Goal: Find specific page/section: Find specific page/section

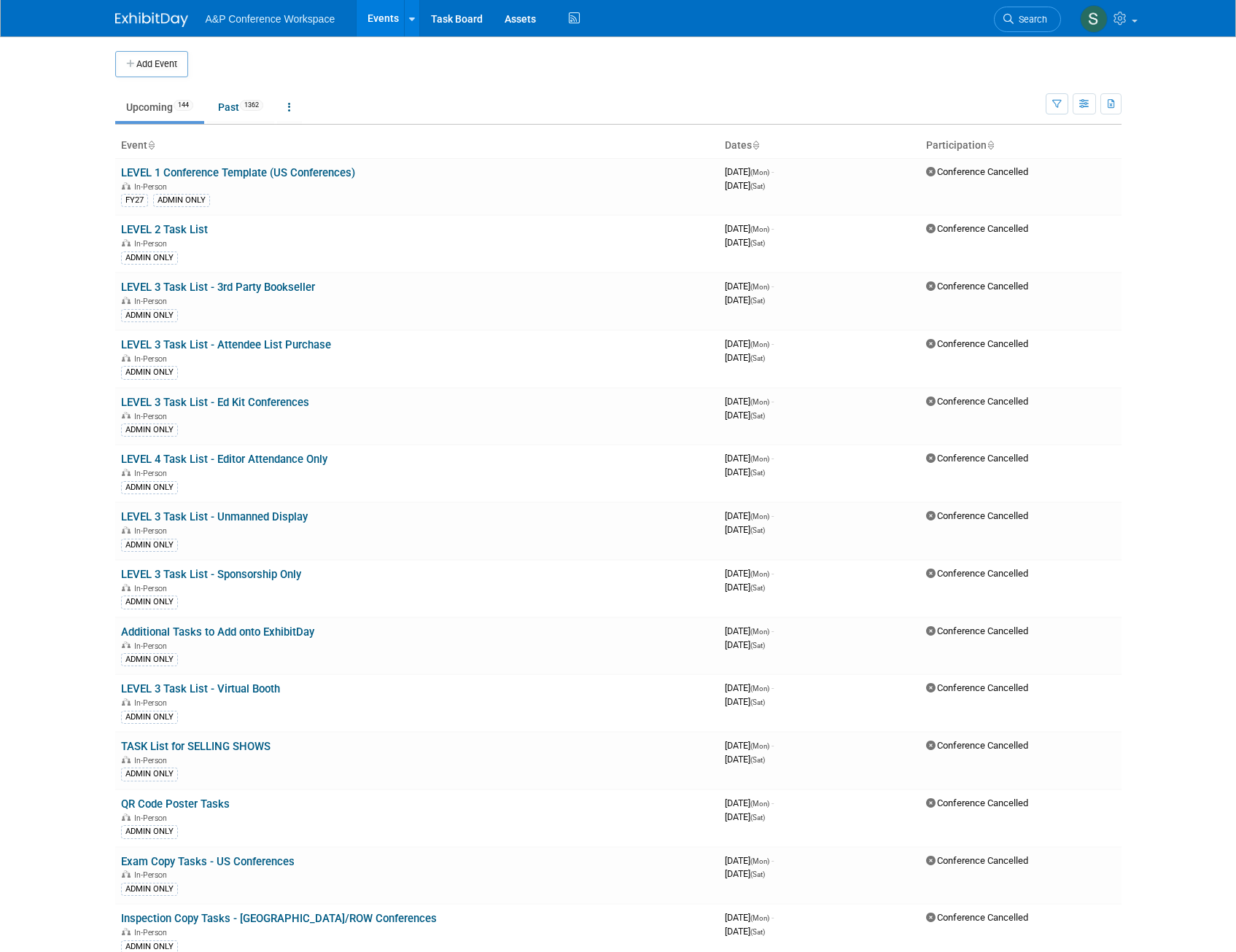
click at [1038, 20] on span "Search" at bounding box center [1030, 19] width 34 height 11
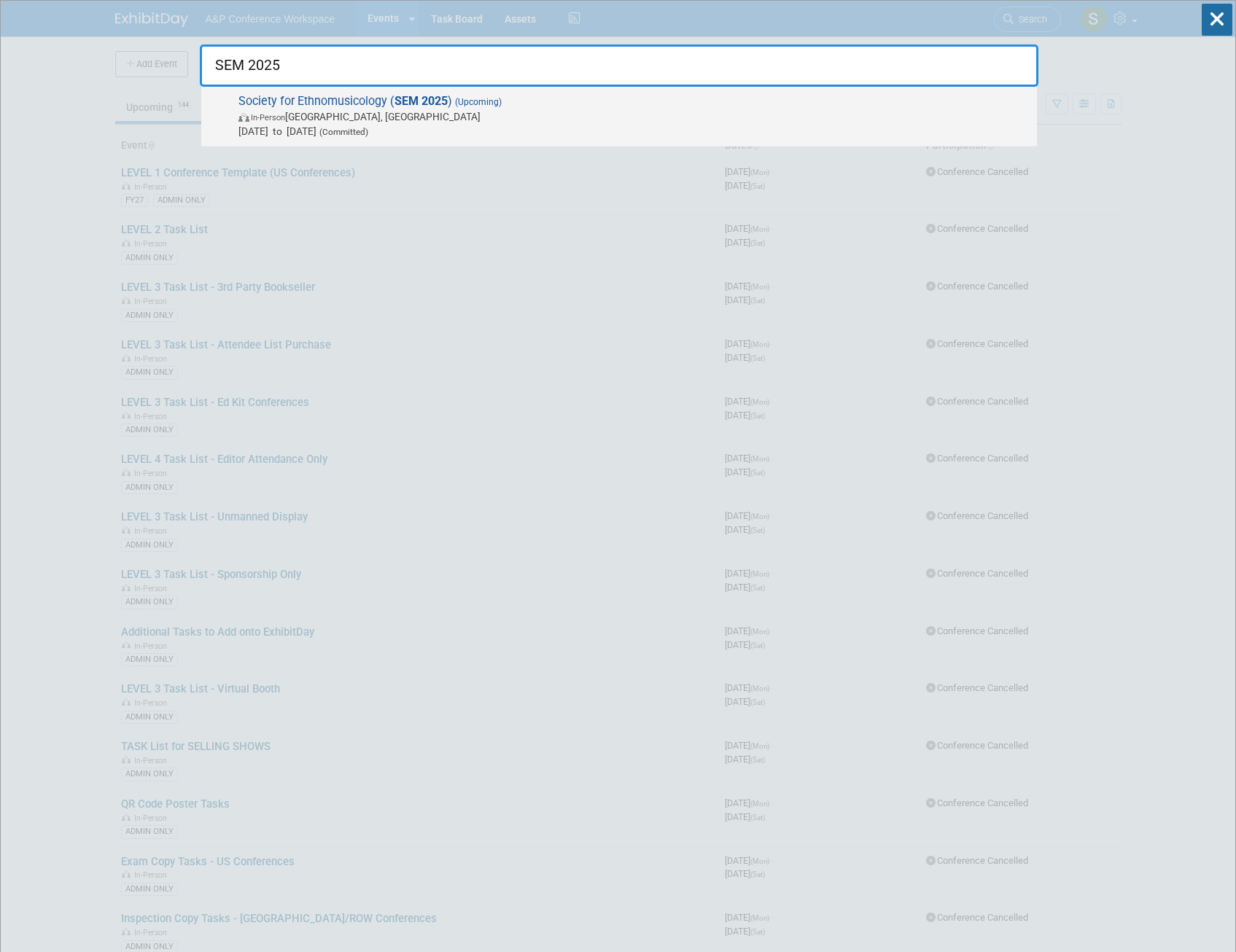
type input "SEM 2025"
click at [343, 100] on span "Society for Ethnomusicology ( SEM 2025 ) (Upcoming) In-Person Atlanta, GA Oct 2…" at bounding box center [631, 116] width 795 height 44
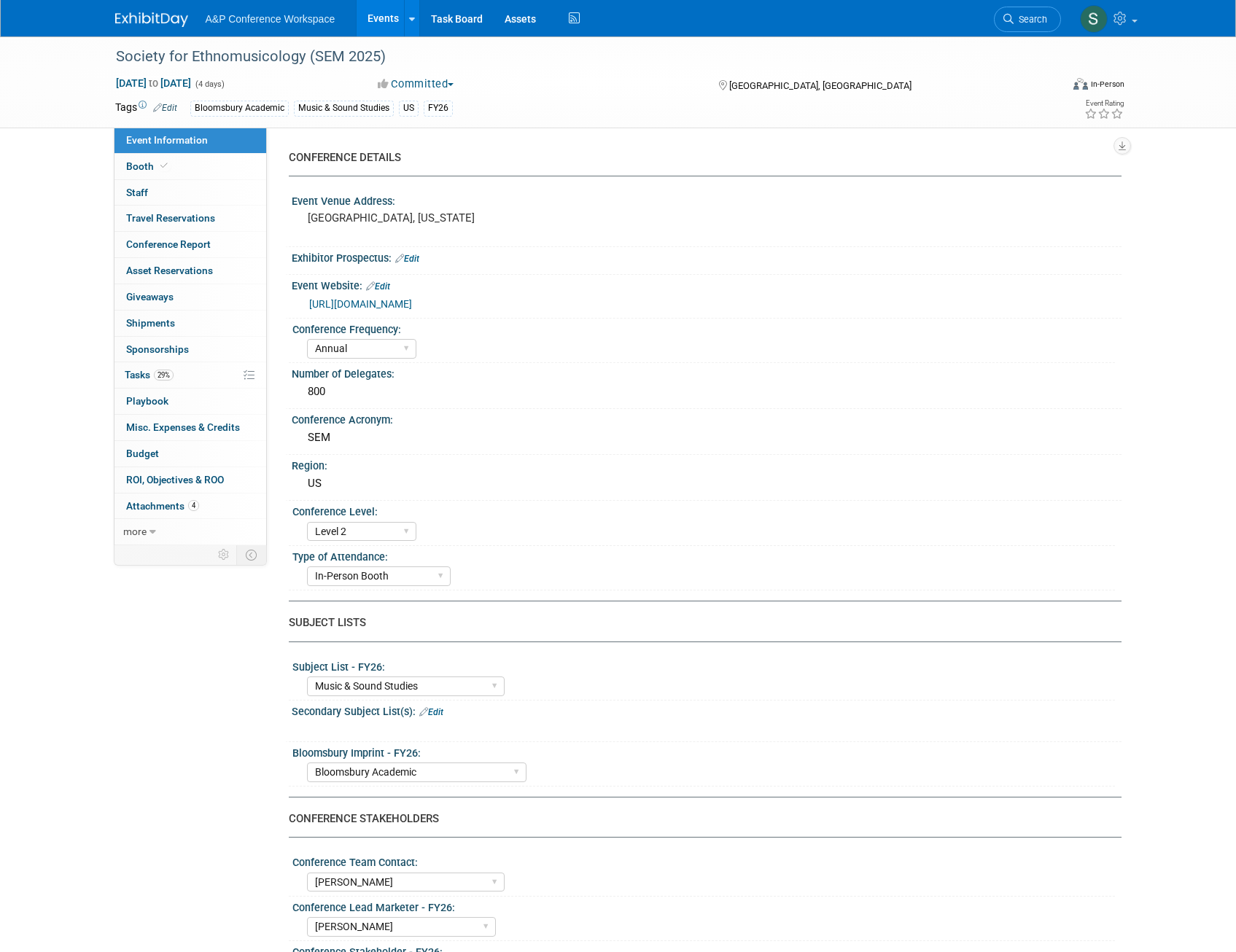
select select "Annual"
select select "Level 2"
select select "In-Person Booth"
select select "Music & Sound Studies"
select select "Bloomsbury Academic"
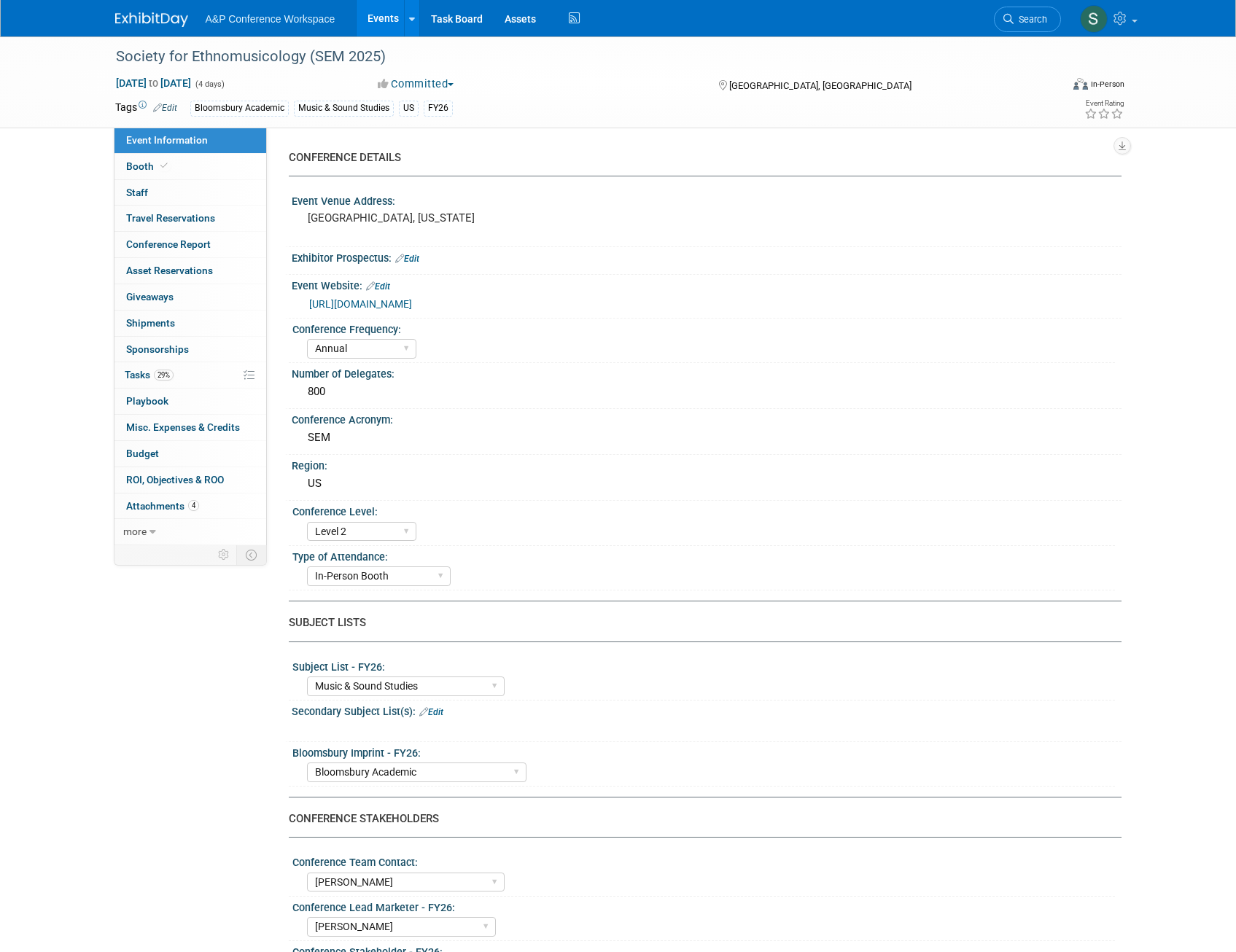
select select "Amanda Oney"
select select "Brenna Akerman"
select select "Anna Roberts"
select select "Brand/Subject Presence​"
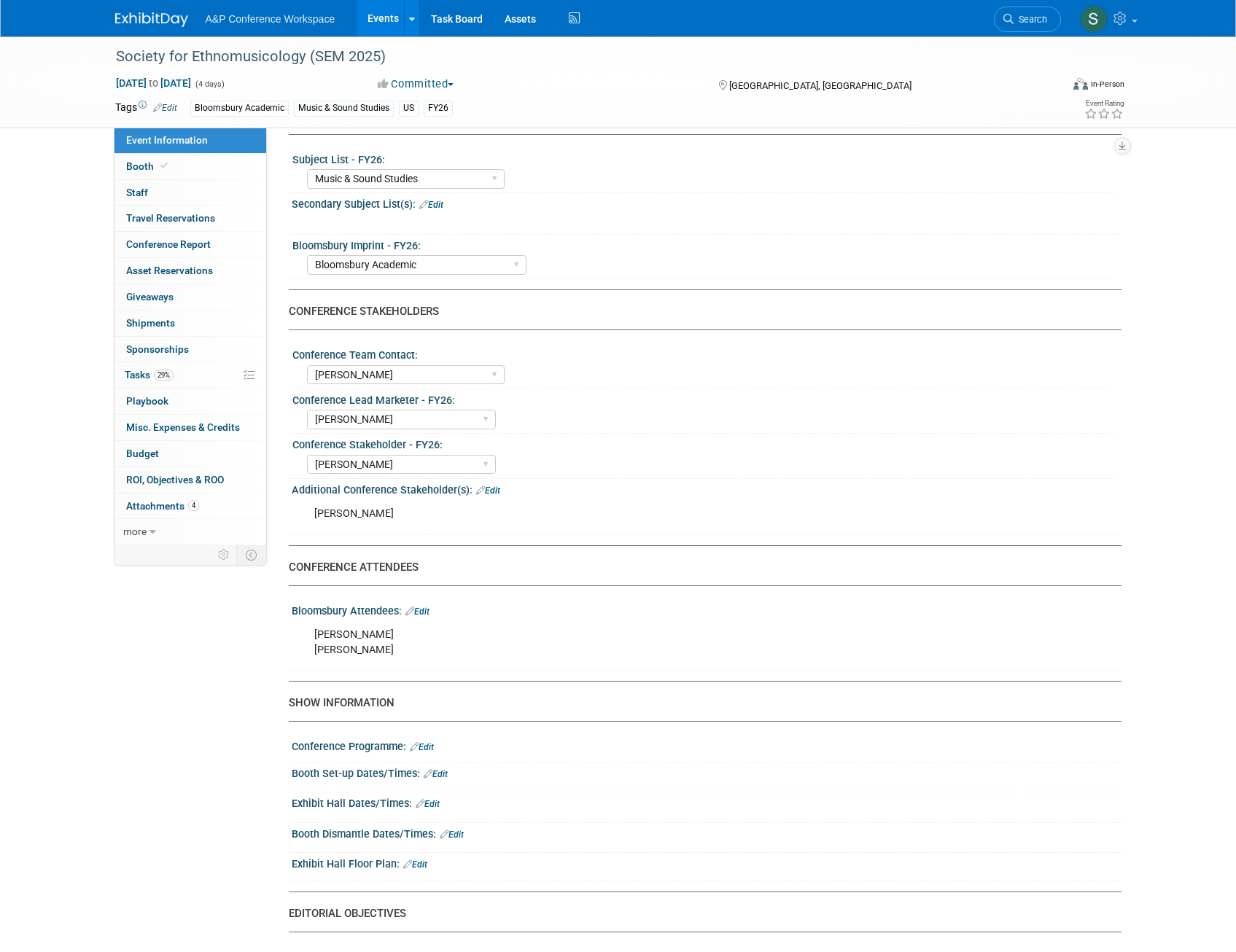
scroll to position [510, 0]
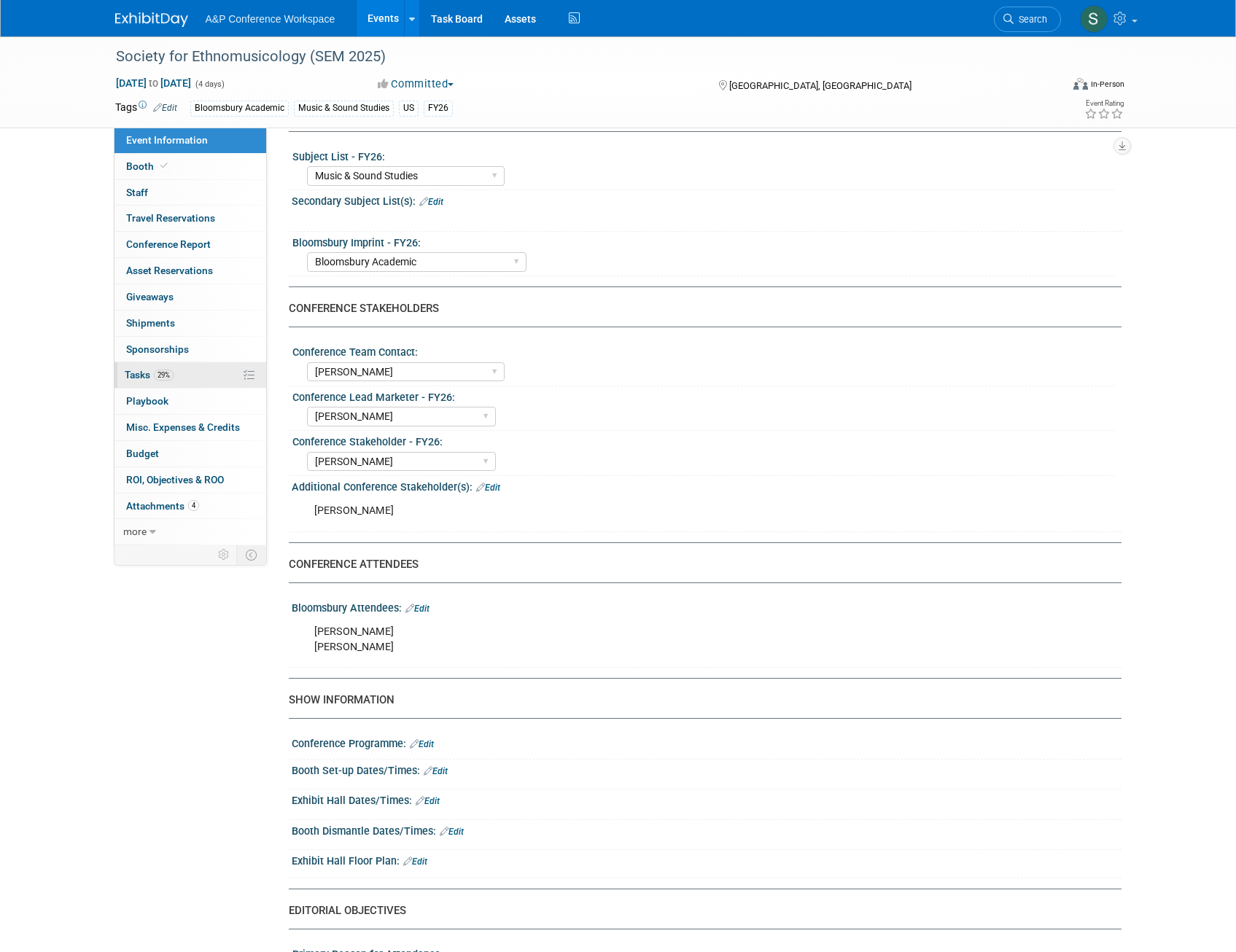
click at [130, 370] on span "Tasks 29%" at bounding box center [149, 375] width 49 height 11
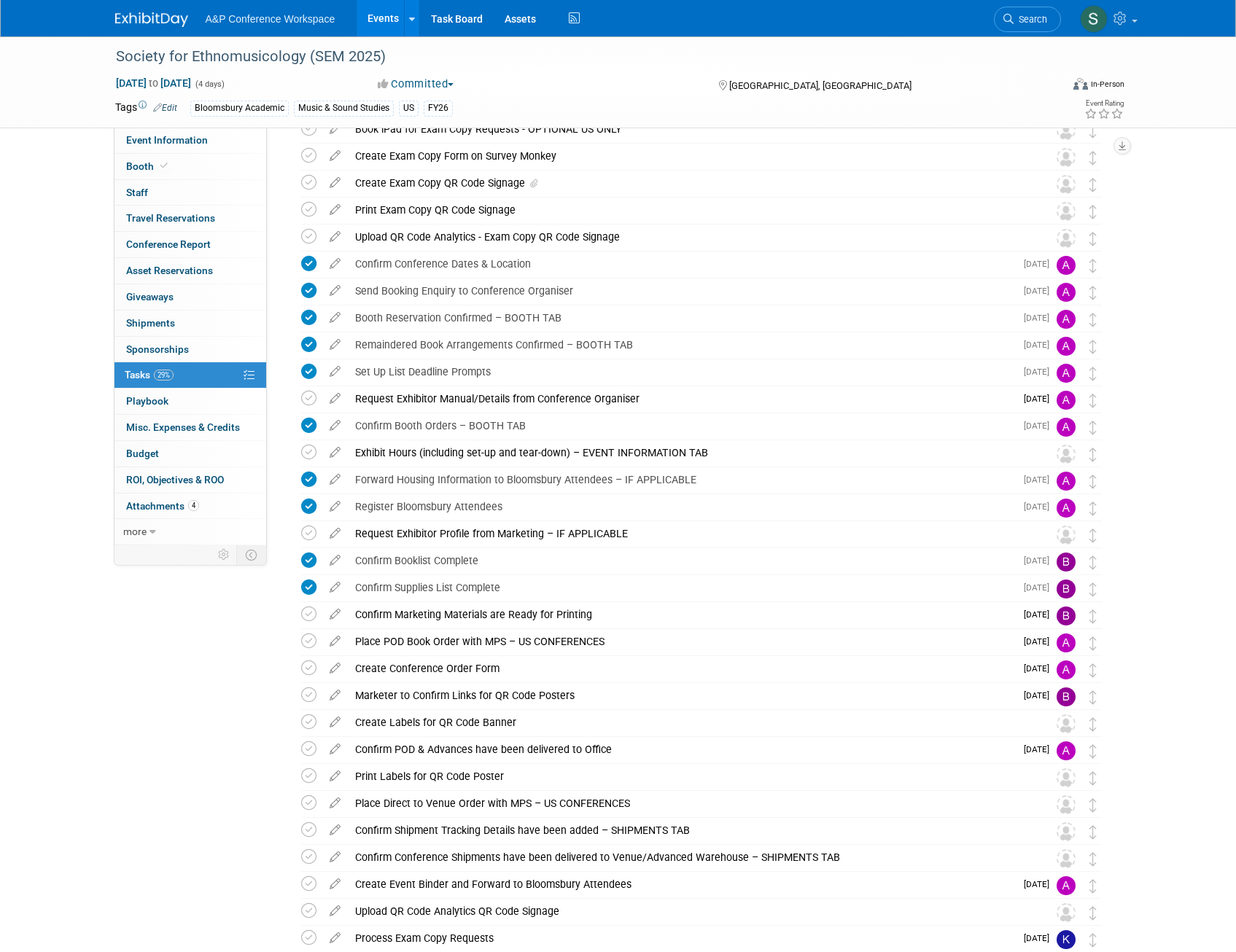
scroll to position [0, 0]
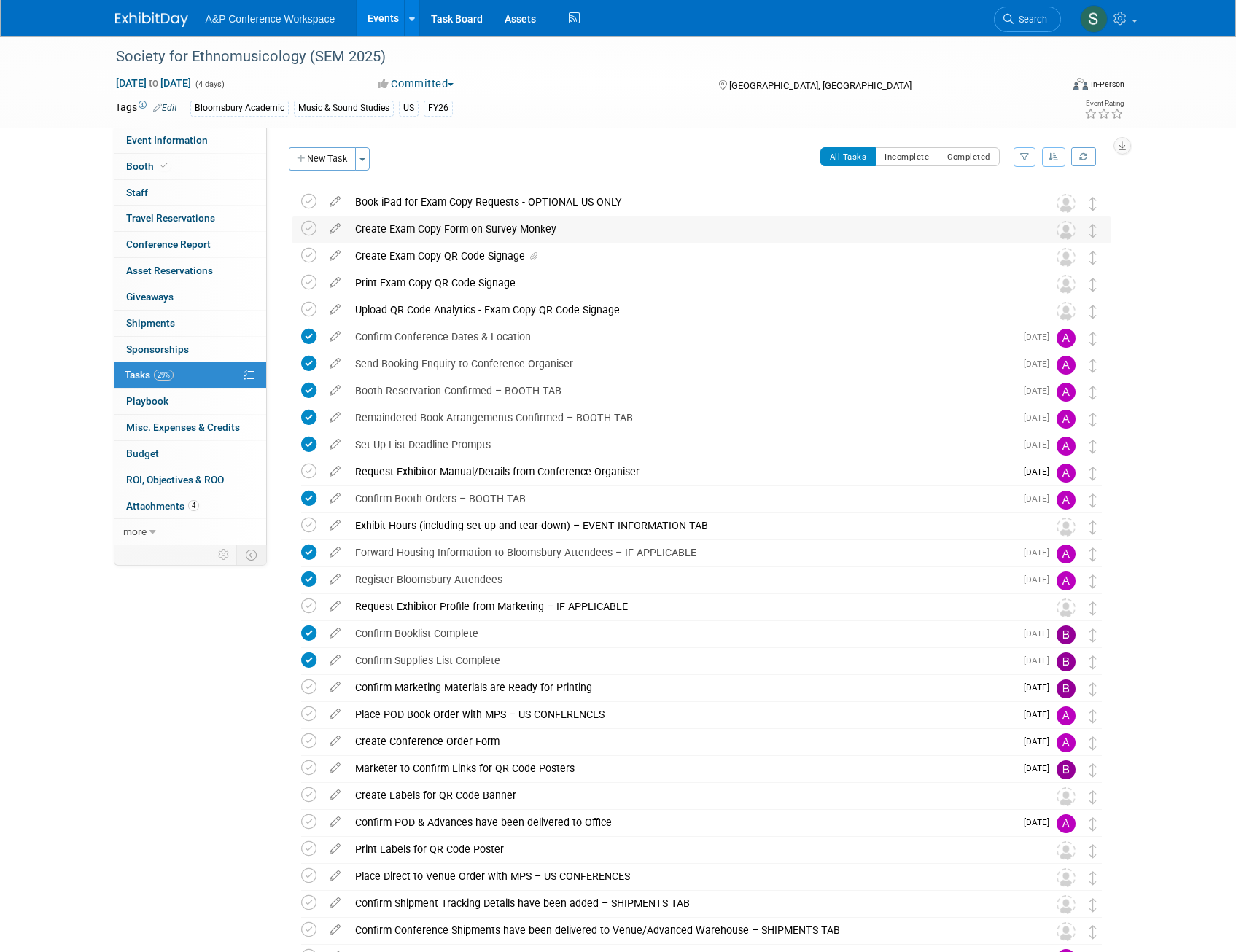
click at [388, 227] on div "Create Exam Copy Form on Survey Monkey" at bounding box center [687, 229] width 680 height 25
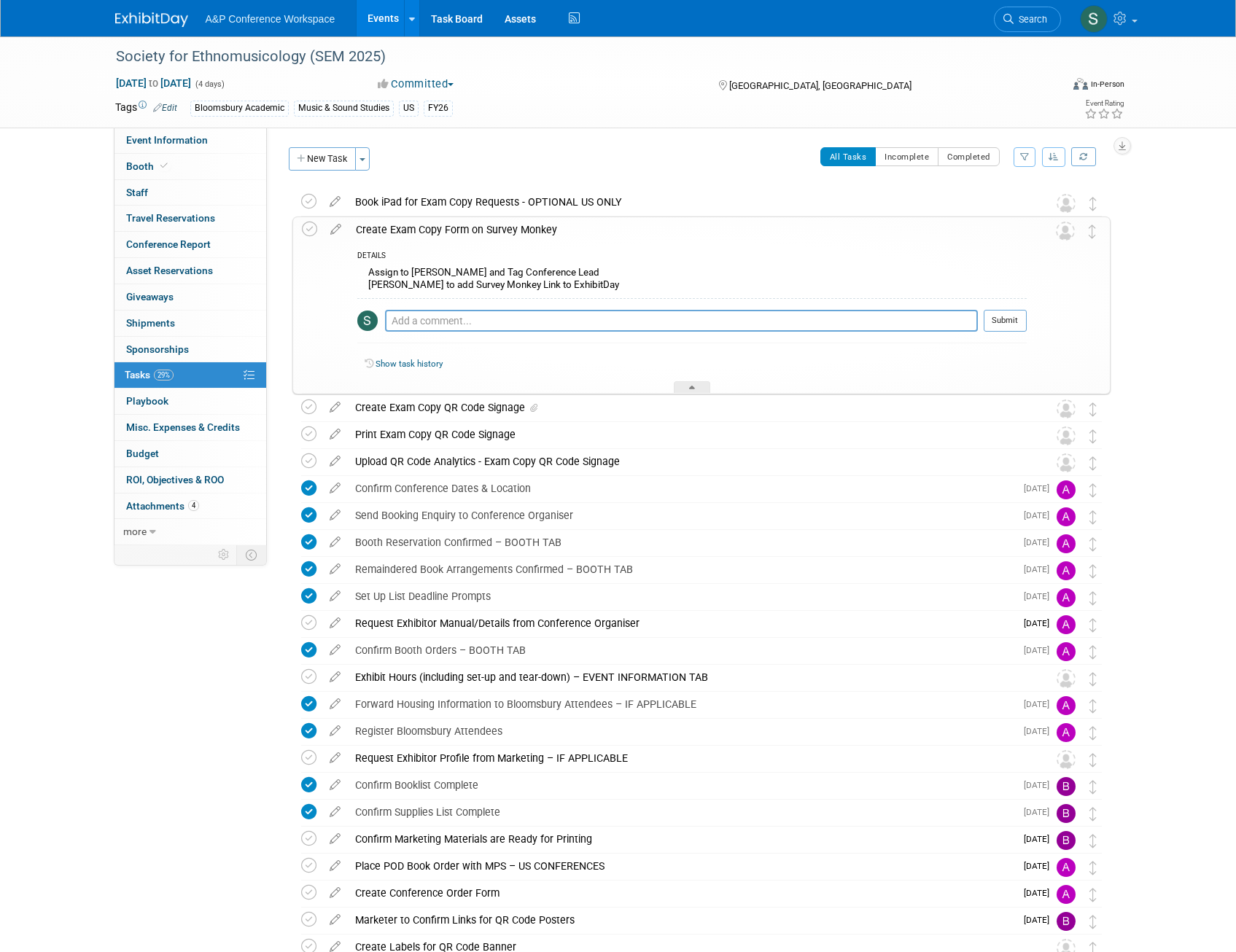
click at [400, 227] on div "Create Exam Copy Form on Survey Monkey" at bounding box center [687, 230] width 678 height 25
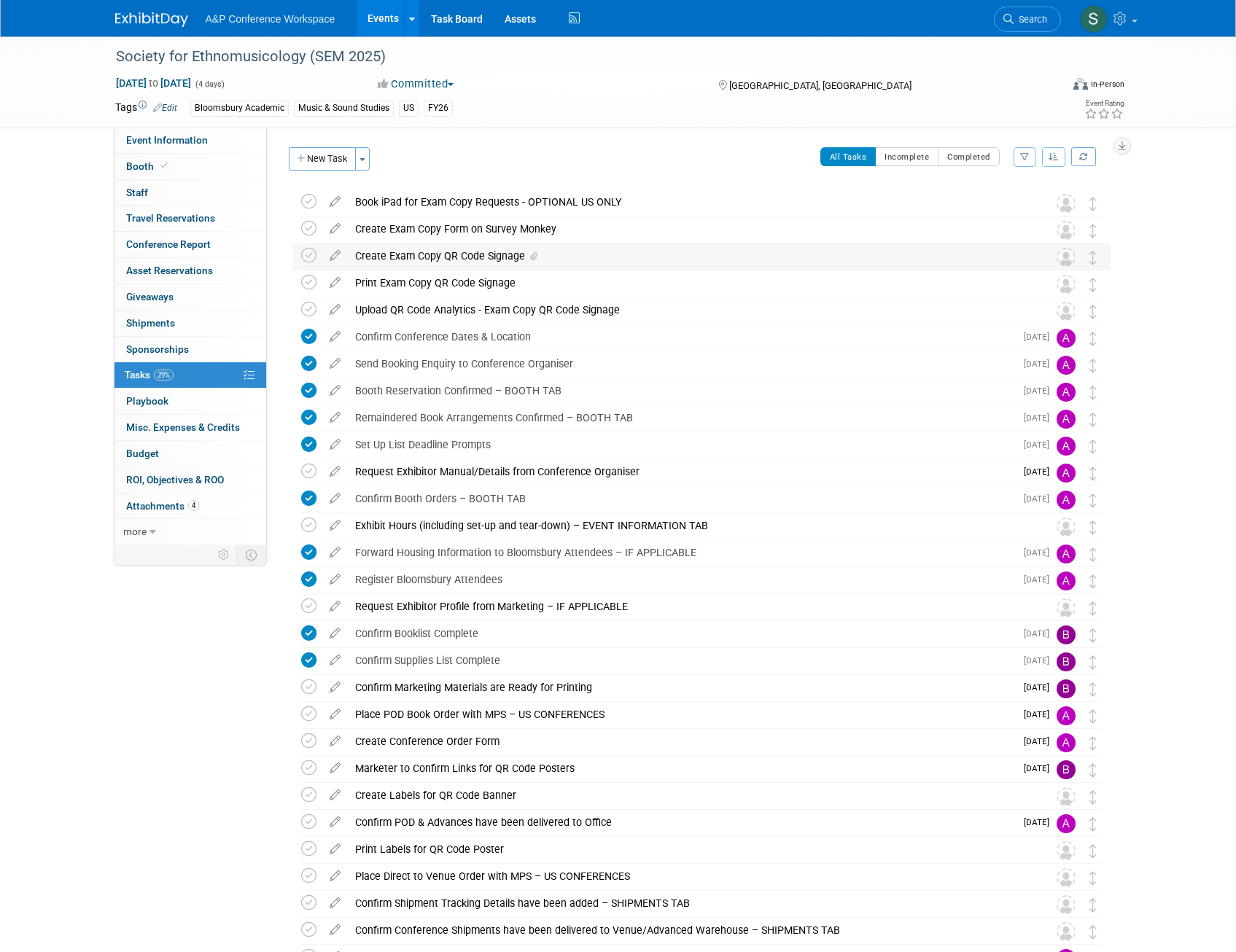
click at [413, 265] on div "Create Exam Copy QR Code Signage" at bounding box center [687, 256] width 680 height 25
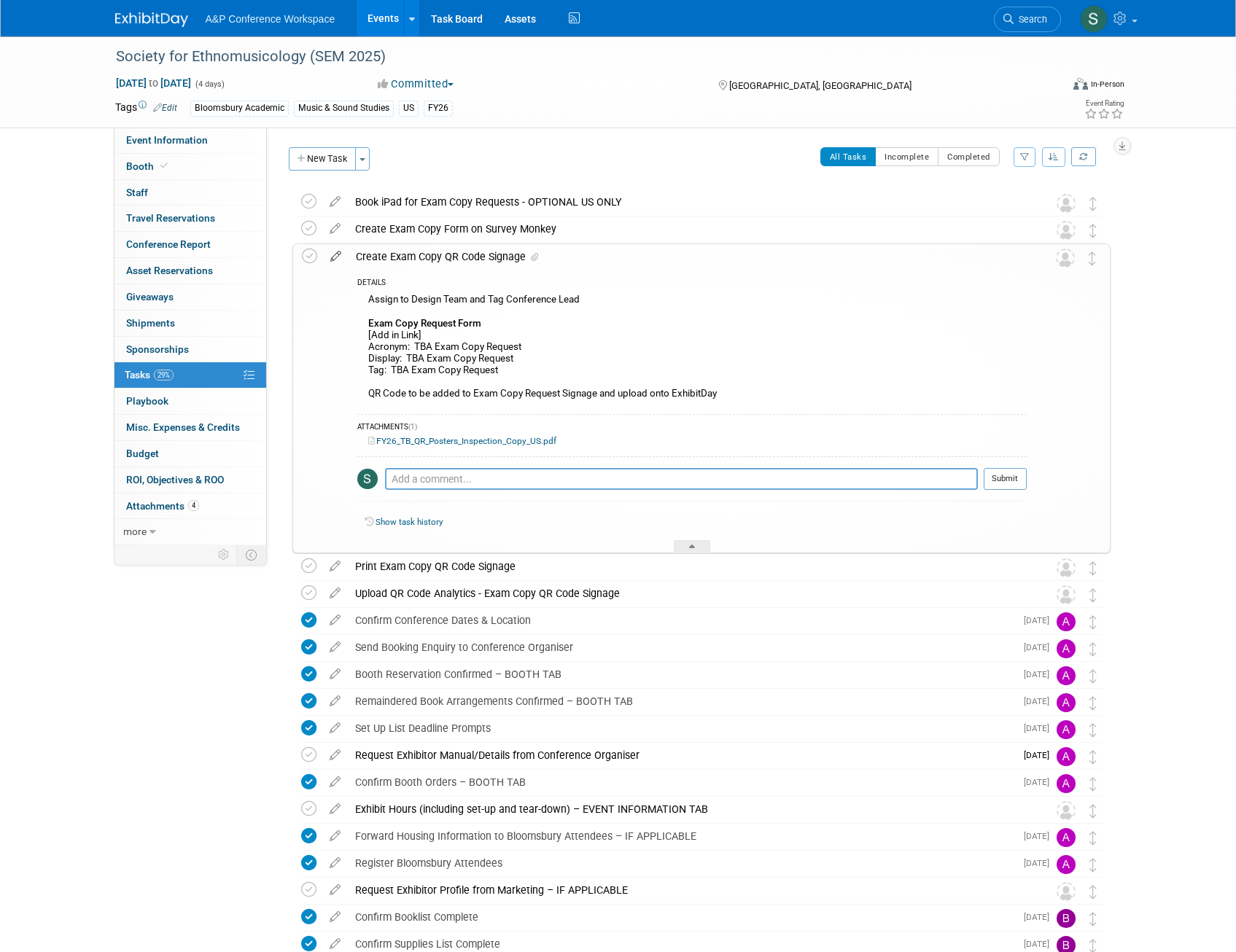
click at [337, 256] on icon at bounding box center [335, 254] width 25 height 18
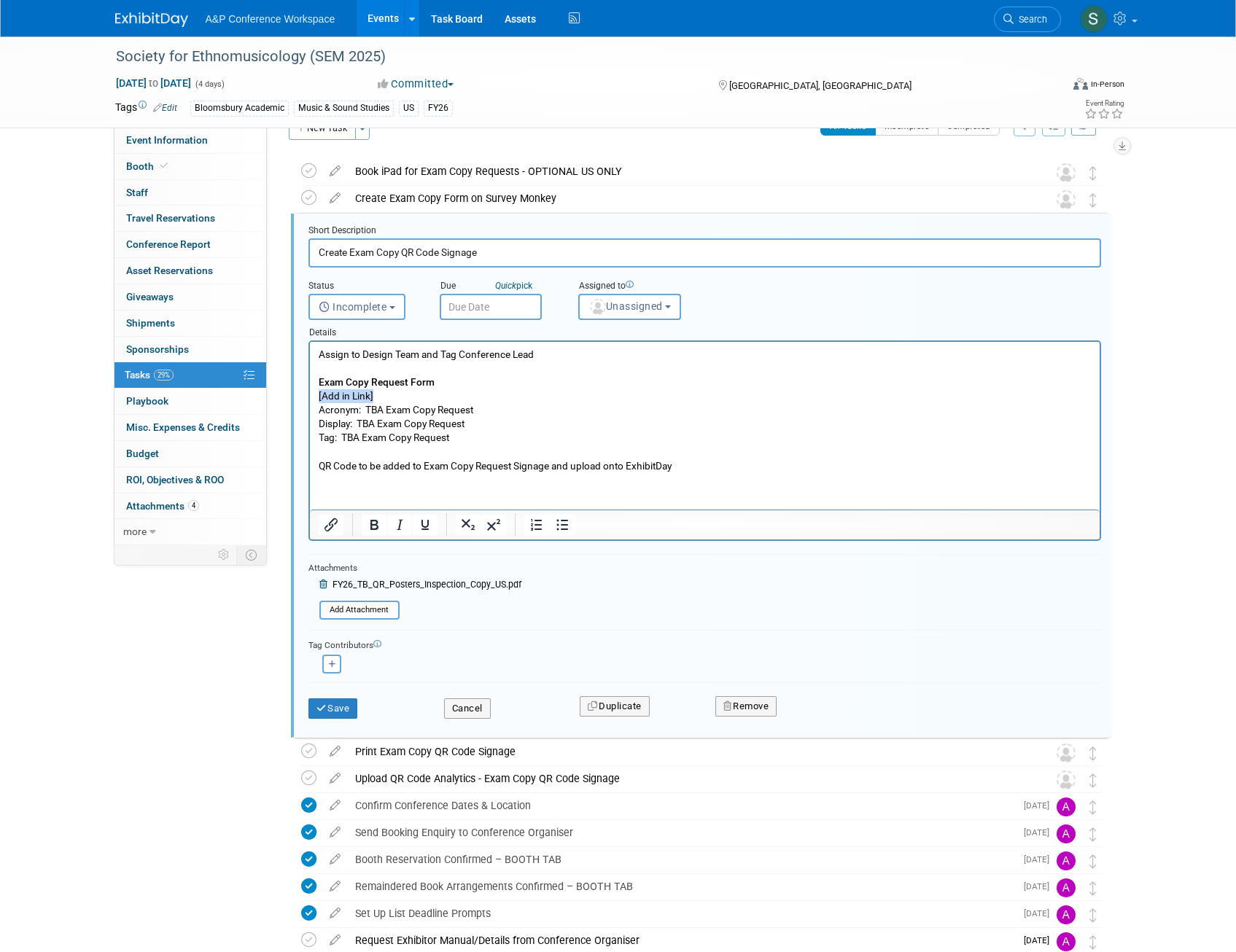
drag, startPoint x: 396, startPoint y: 393, endPoint x: 609, endPoint y: 736, distance: 403.8
click at [309, 393] on html "Assign to Design Team and Tag Conference Lead Exam Copy Request Form [Add in Li…" at bounding box center [703, 407] width 789 height 131
drag, startPoint x: 383, startPoint y: 410, endPoint x: 365, endPoint y: 410, distance: 18.0
click at [365, 410] on p "Assign to Design Team and Tag Conference Lead Exam Copy Request Form https://ww…" at bounding box center [704, 410] width 773 height 125
drag, startPoint x: 506, startPoint y: 411, endPoint x: 366, endPoint y: 409, distance: 140.0
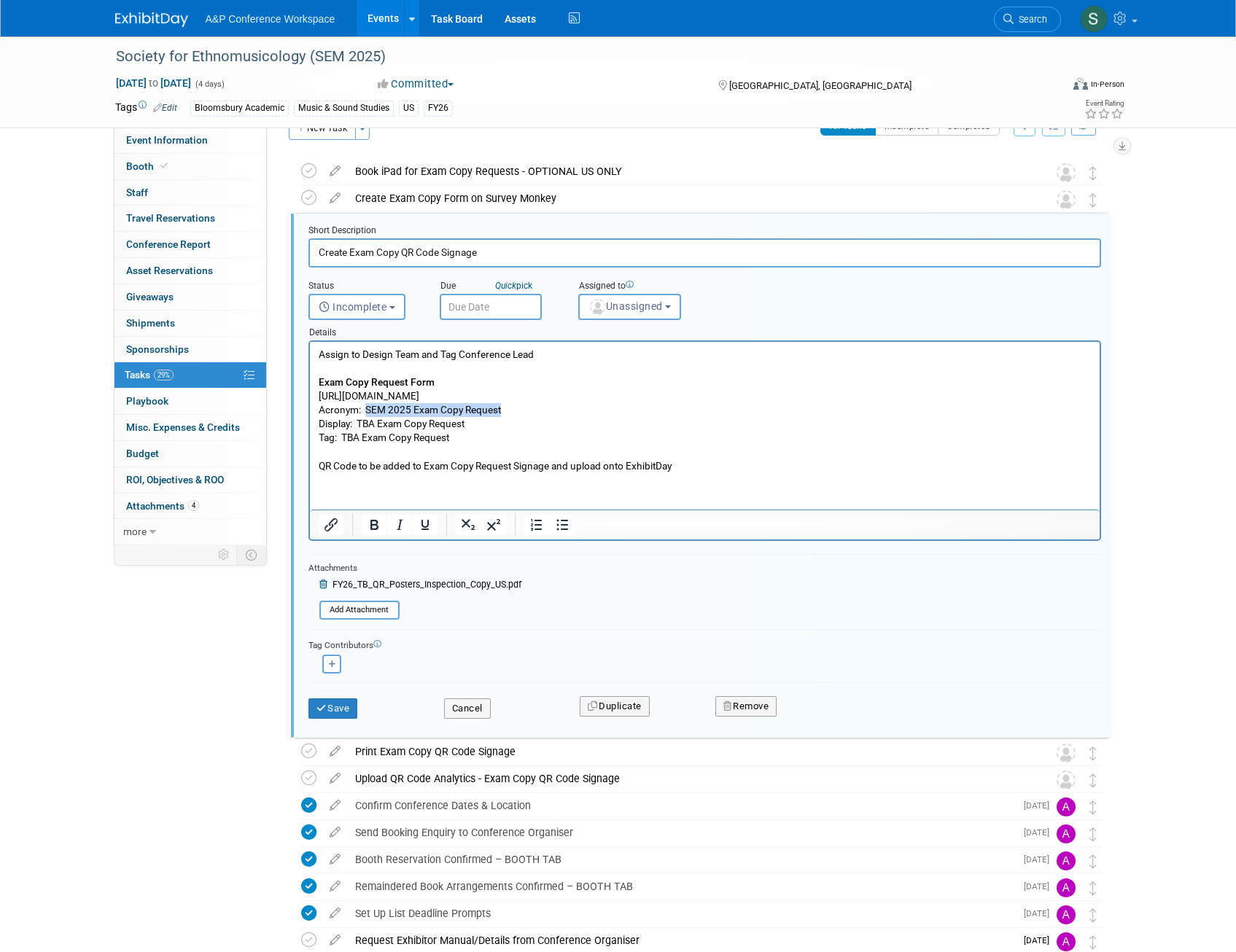
click at [366, 409] on p "Assign to Design Team and Tag Conference Lead Exam Copy Request Form https://ww…" at bounding box center [704, 410] width 773 height 125
copy p "SEM 2025 Exam Copy Request"
drag, startPoint x: 359, startPoint y: 425, endPoint x: 466, endPoint y: 424, distance: 107.0
click at [471, 424] on p "Assign to Design Team and Tag Conference Lead Exam Copy Request Form https://ww…" at bounding box center [704, 410] width 773 height 125
drag, startPoint x: 456, startPoint y: 441, endPoint x: 342, endPoint y: 438, distance: 114.0
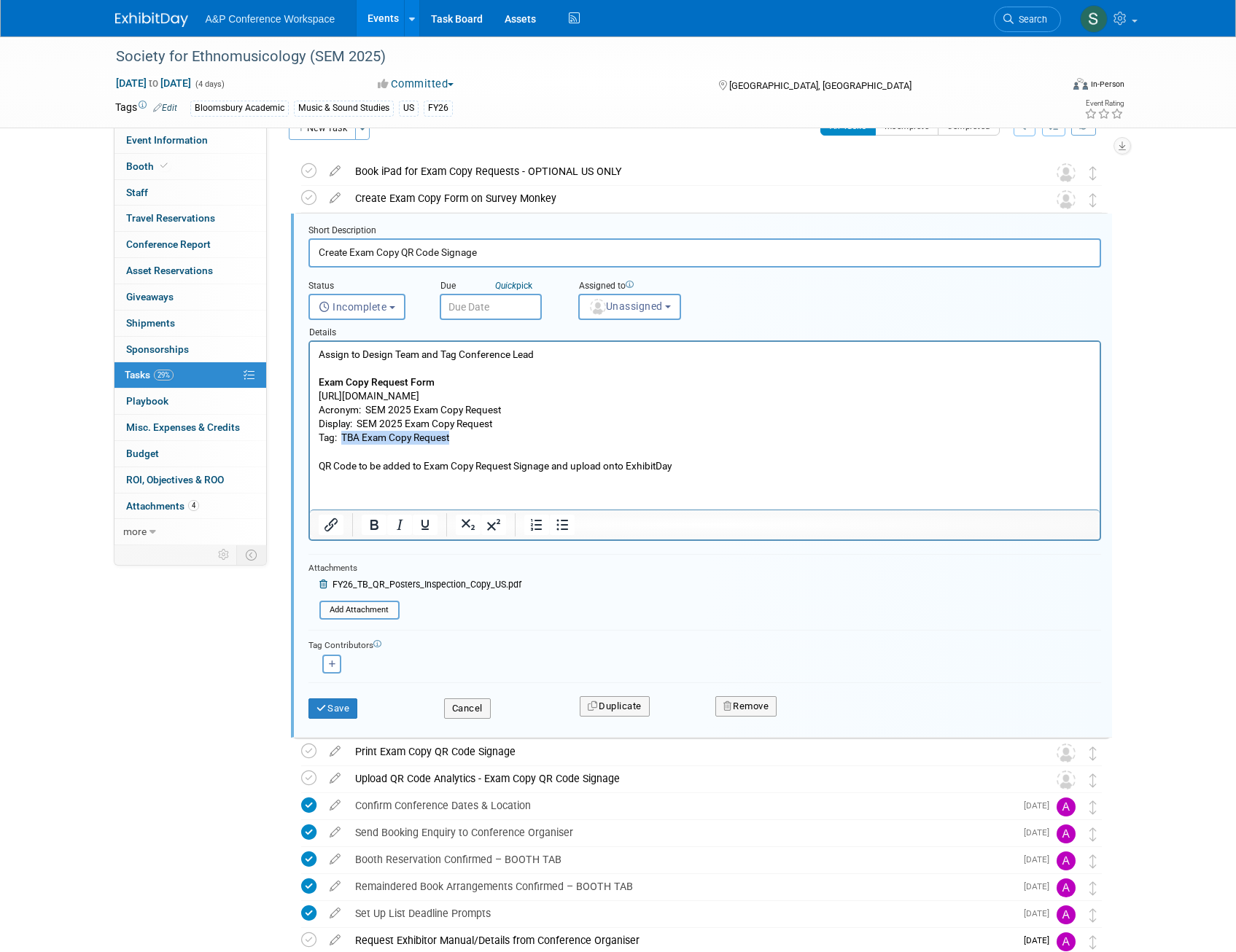
click at [342, 438] on p "Assign to Design Team and Tag Conference Lead Exam Copy Request Form https://ww…" at bounding box center [704, 410] width 773 height 125
click at [342, 706] on button "Save" at bounding box center [333, 708] width 50 height 20
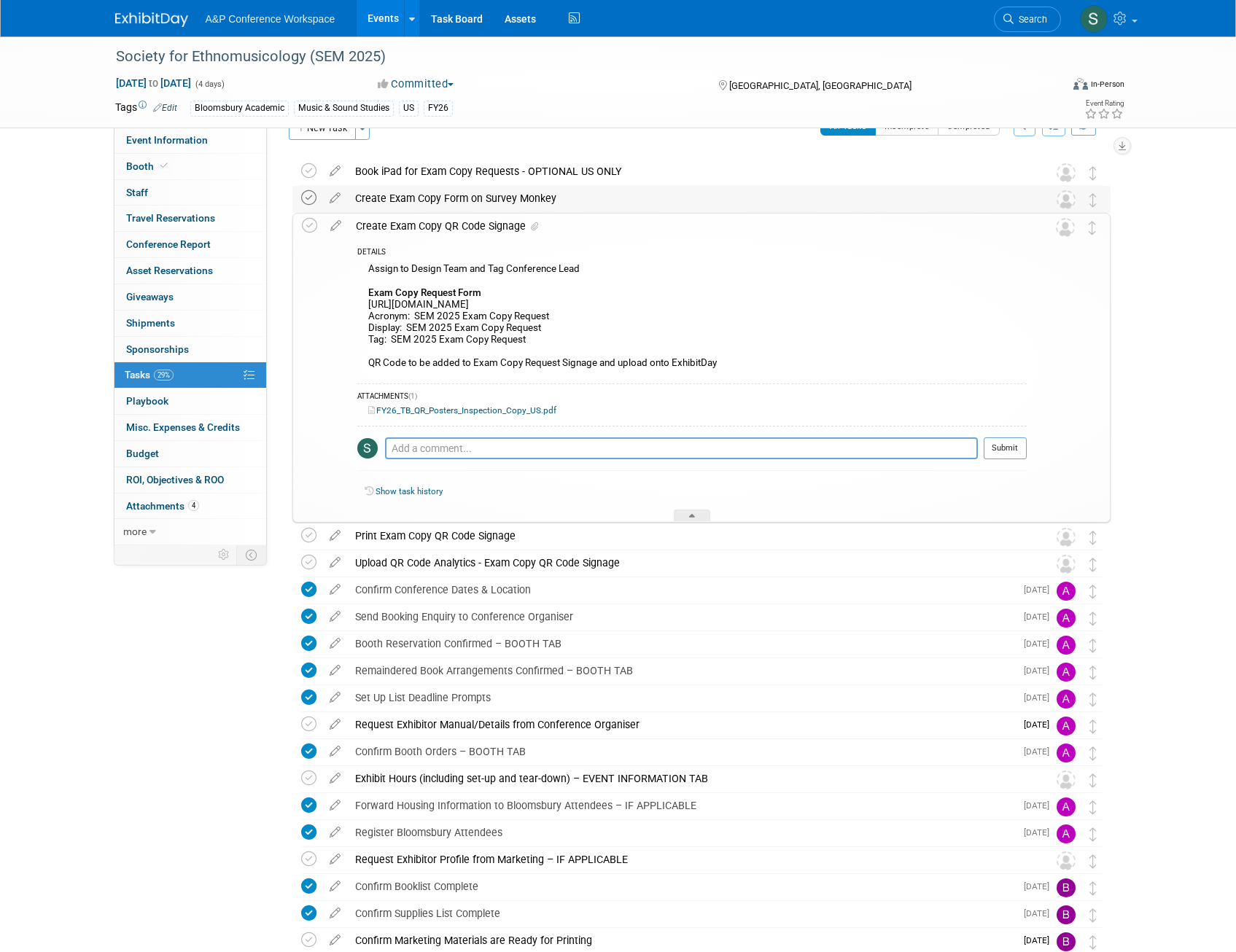
click at [310, 197] on icon at bounding box center [308, 198] width 16 height 16
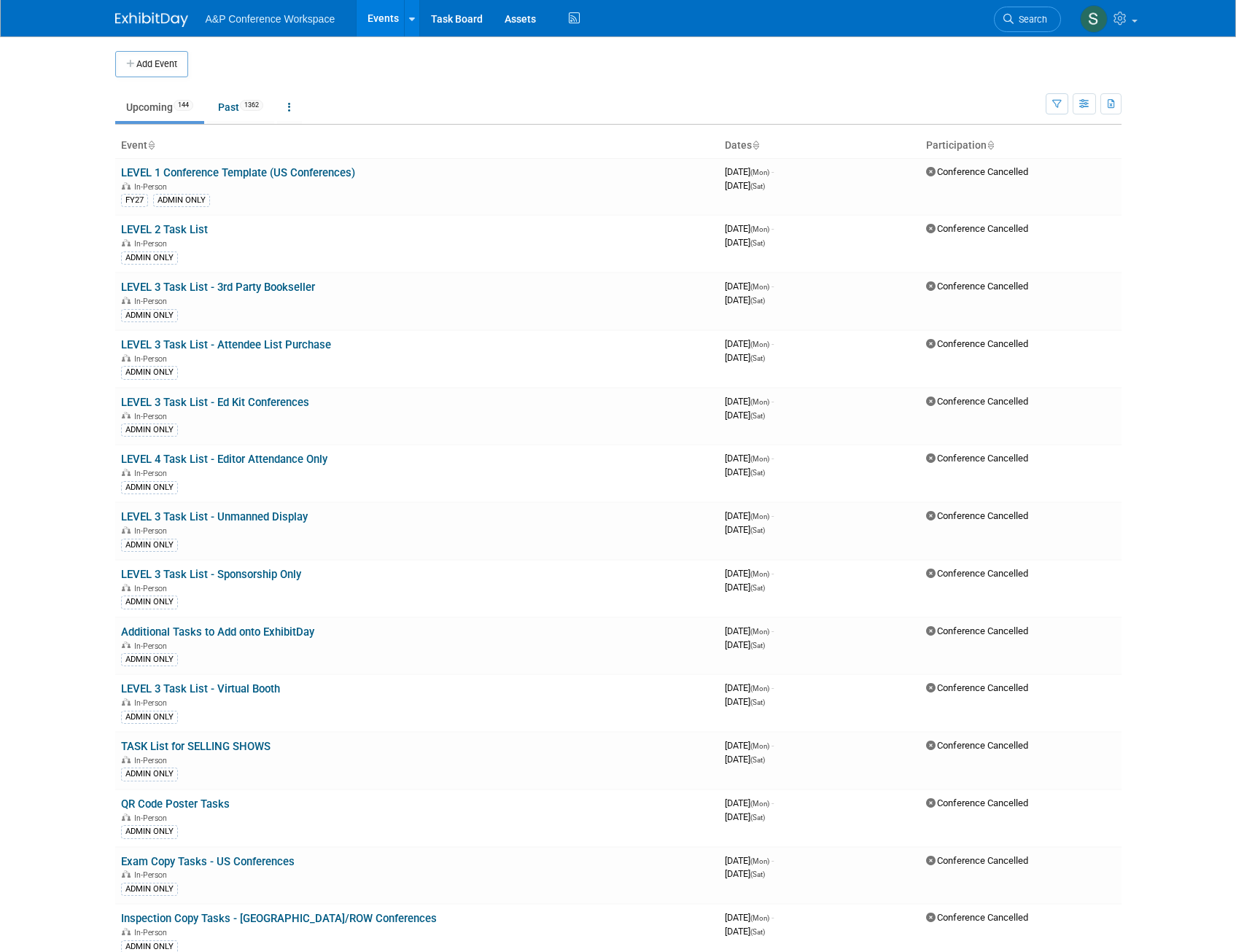
click at [1038, 16] on span "Search" at bounding box center [1030, 19] width 34 height 11
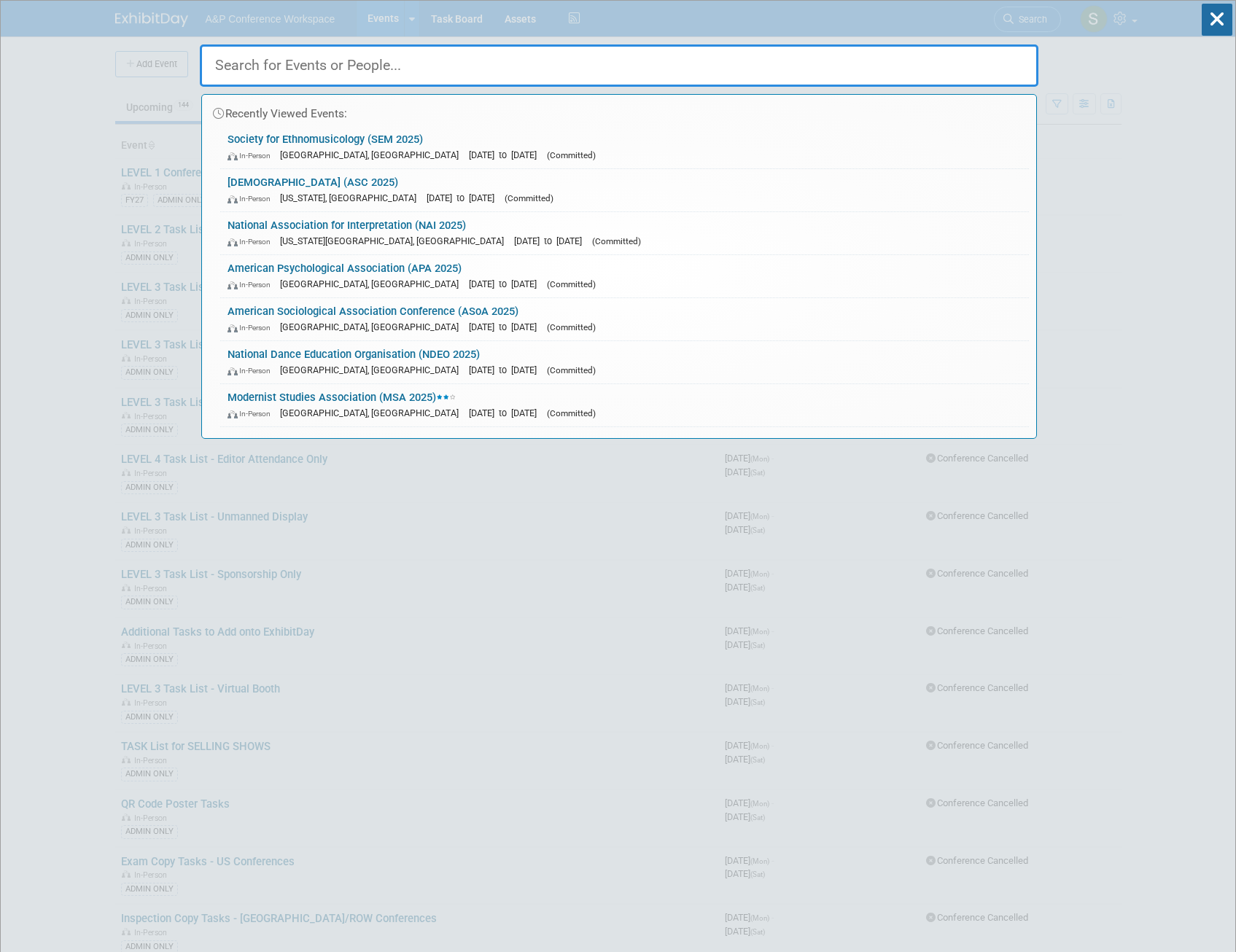
click at [565, 77] on input "text" at bounding box center [618, 65] width 838 height 43
paste input "[US_STATE] Council for the Social Studies (GCSS 2025)"
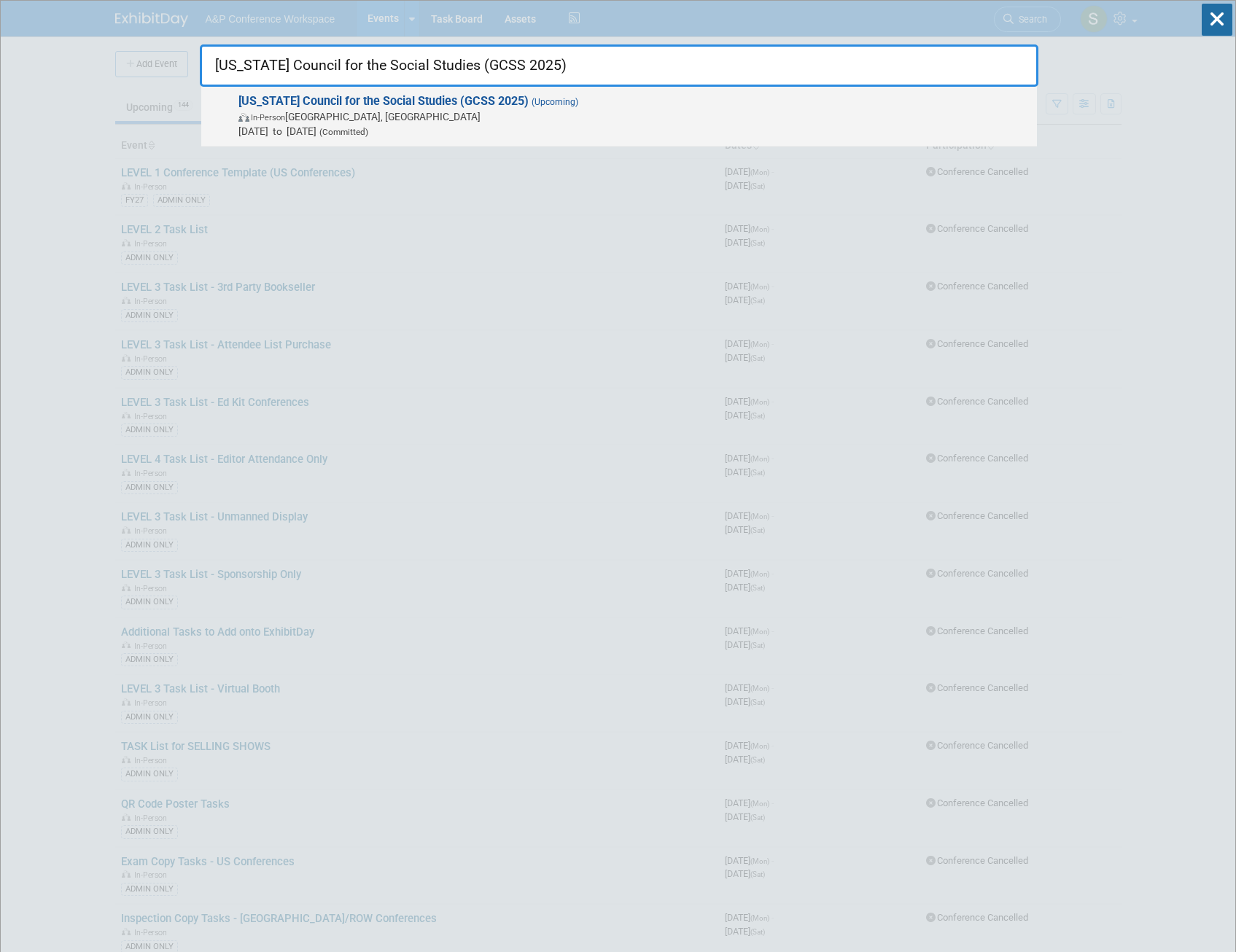
type input "[US_STATE] Council for the Social Studies (GCSS 2025)"
click at [431, 106] on strong "[US_STATE] Council for the Social Studies (GCSS 2025)" at bounding box center [383, 101] width 290 height 14
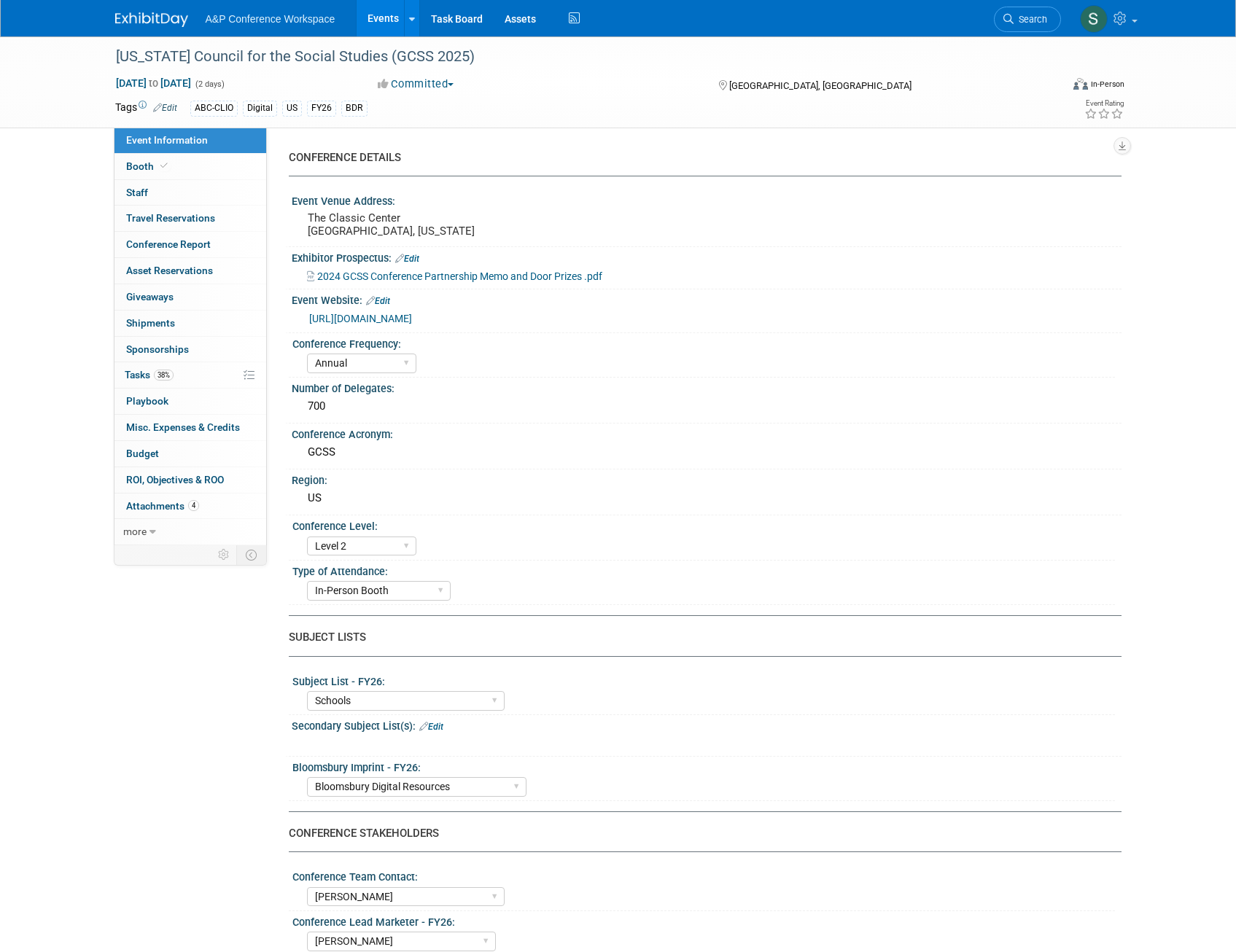
select select "Annual"
select select "Level 2"
select select "In-Person Booth"
select select "Schools"
select select "Bloomsbury Digital Resources"
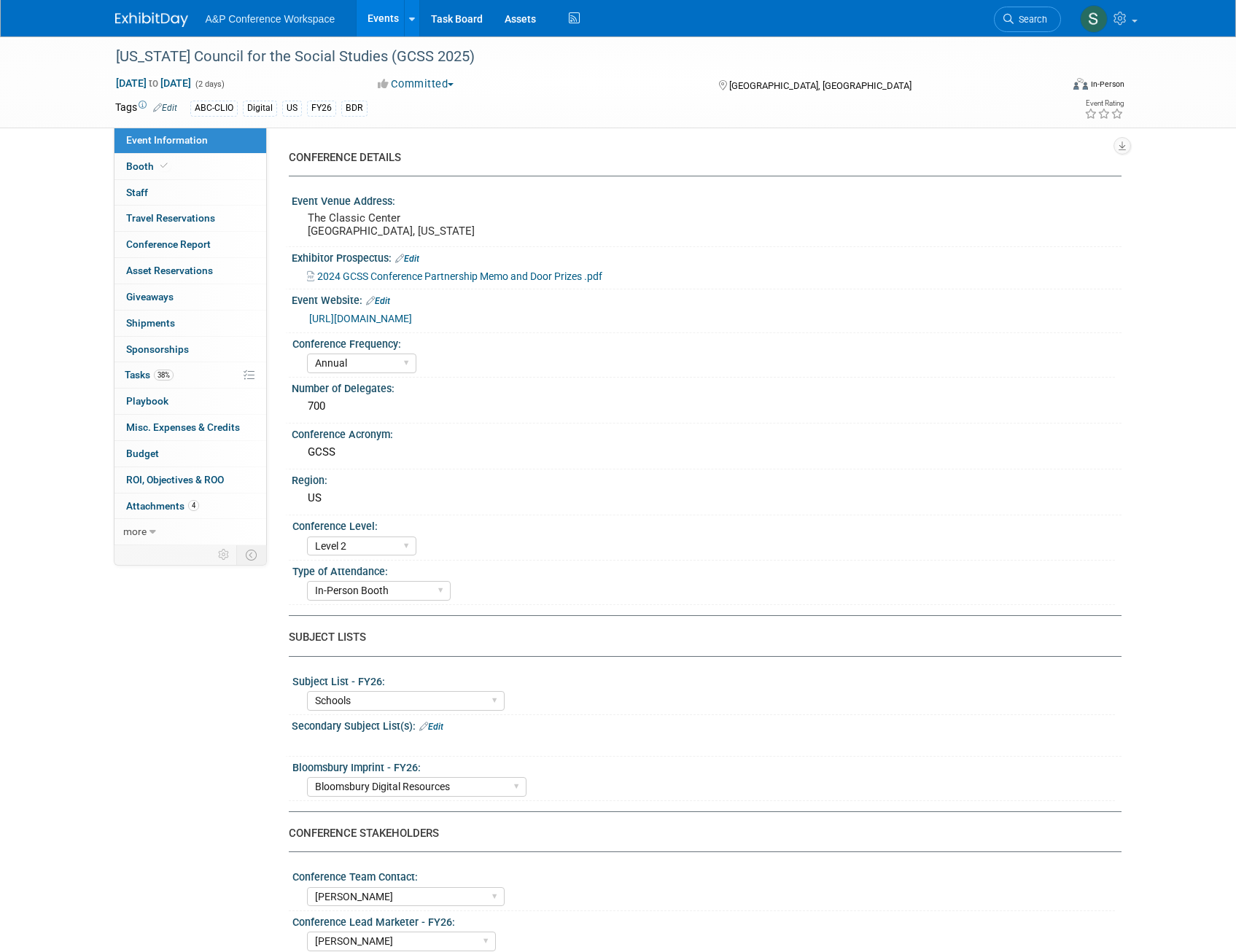
select select "Amanda Oney"
select select "Mark Strong"
select select "Rosalie Love"
select select "BDR Product Awareness and Trial Generation​"
click at [139, 375] on span "Tasks 38%" at bounding box center [149, 375] width 49 height 11
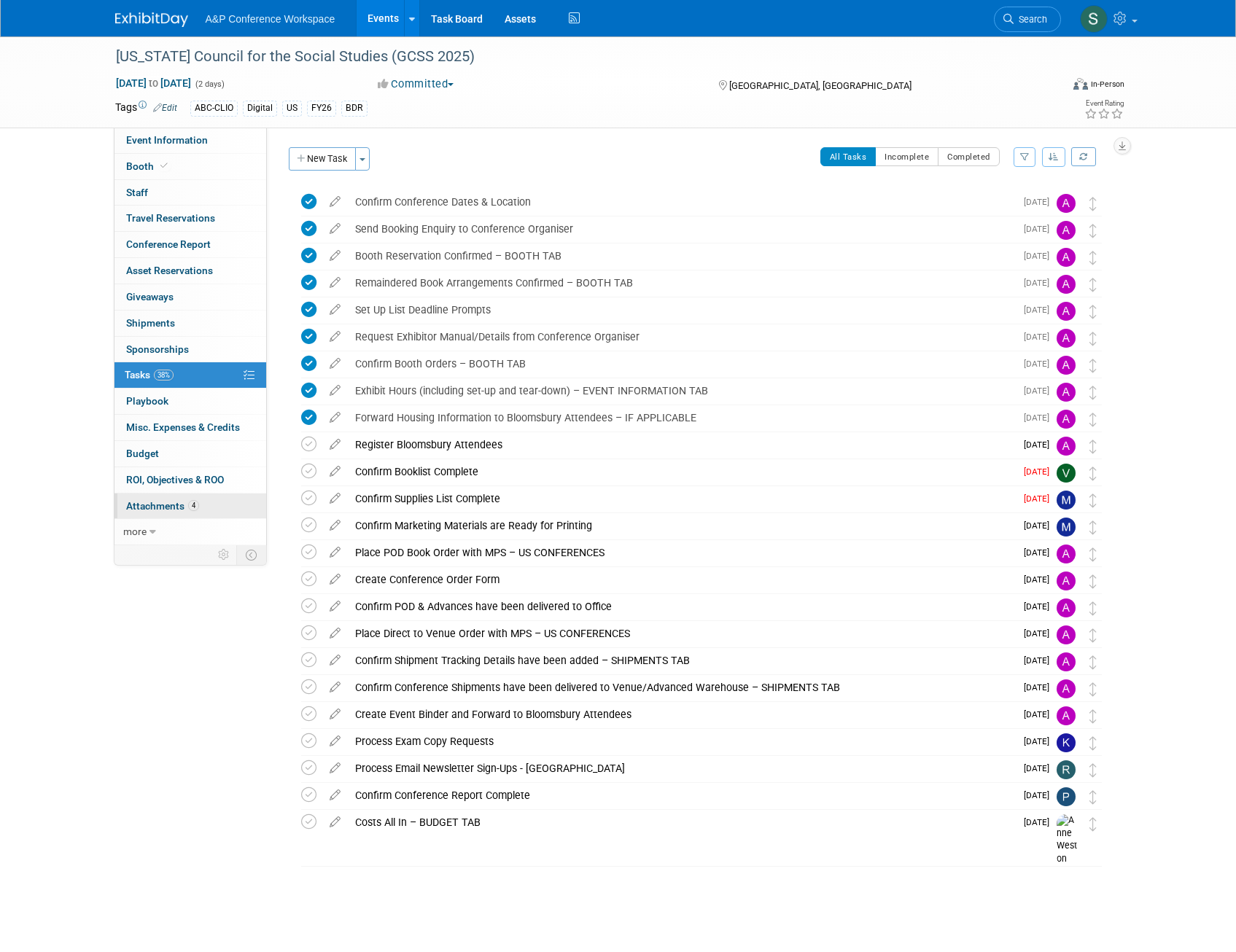
click at [136, 501] on span "Attachments 4" at bounding box center [162, 505] width 73 height 11
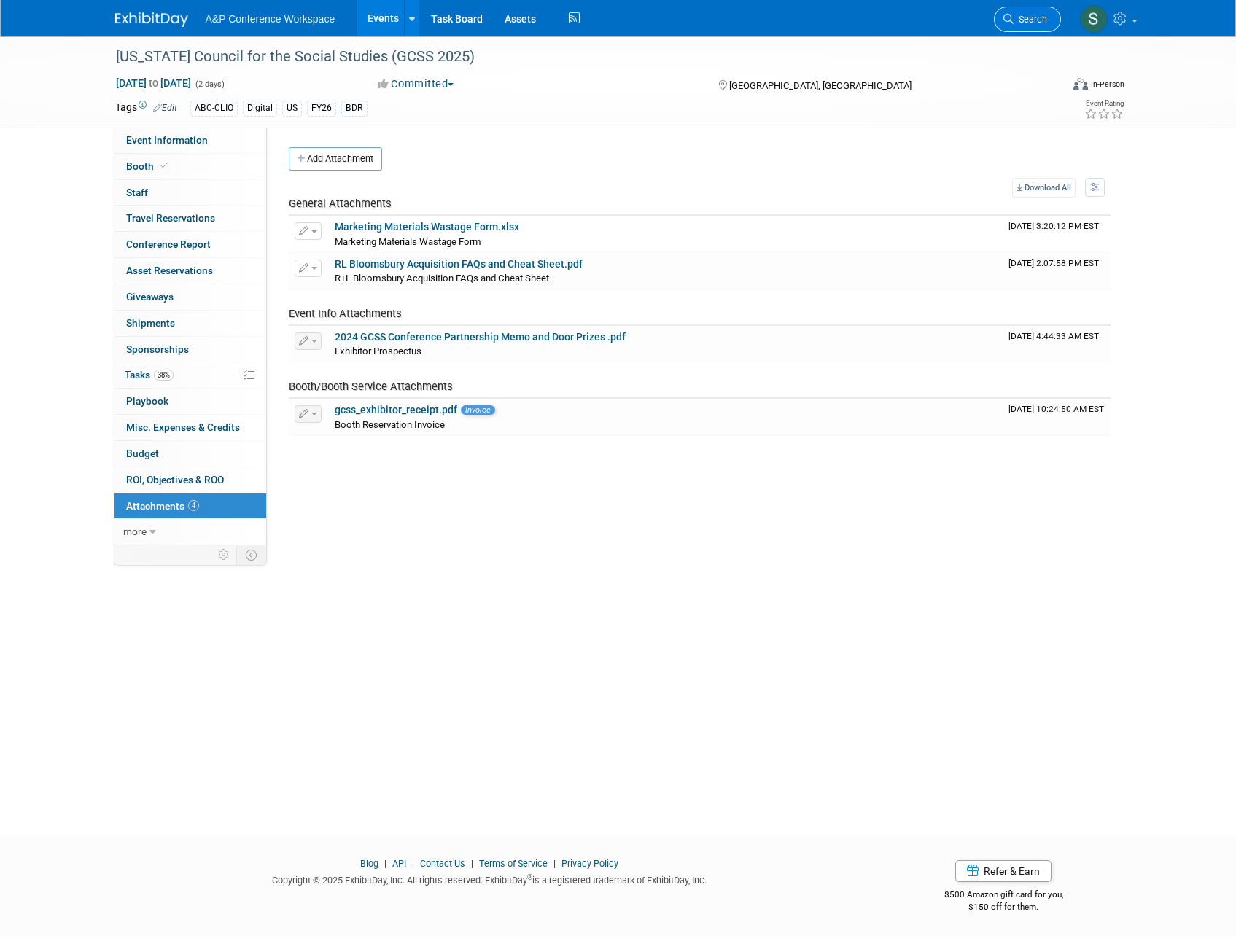
click at [1015, 16] on span "Search" at bounding box center [1030, 19] width 34 height 11
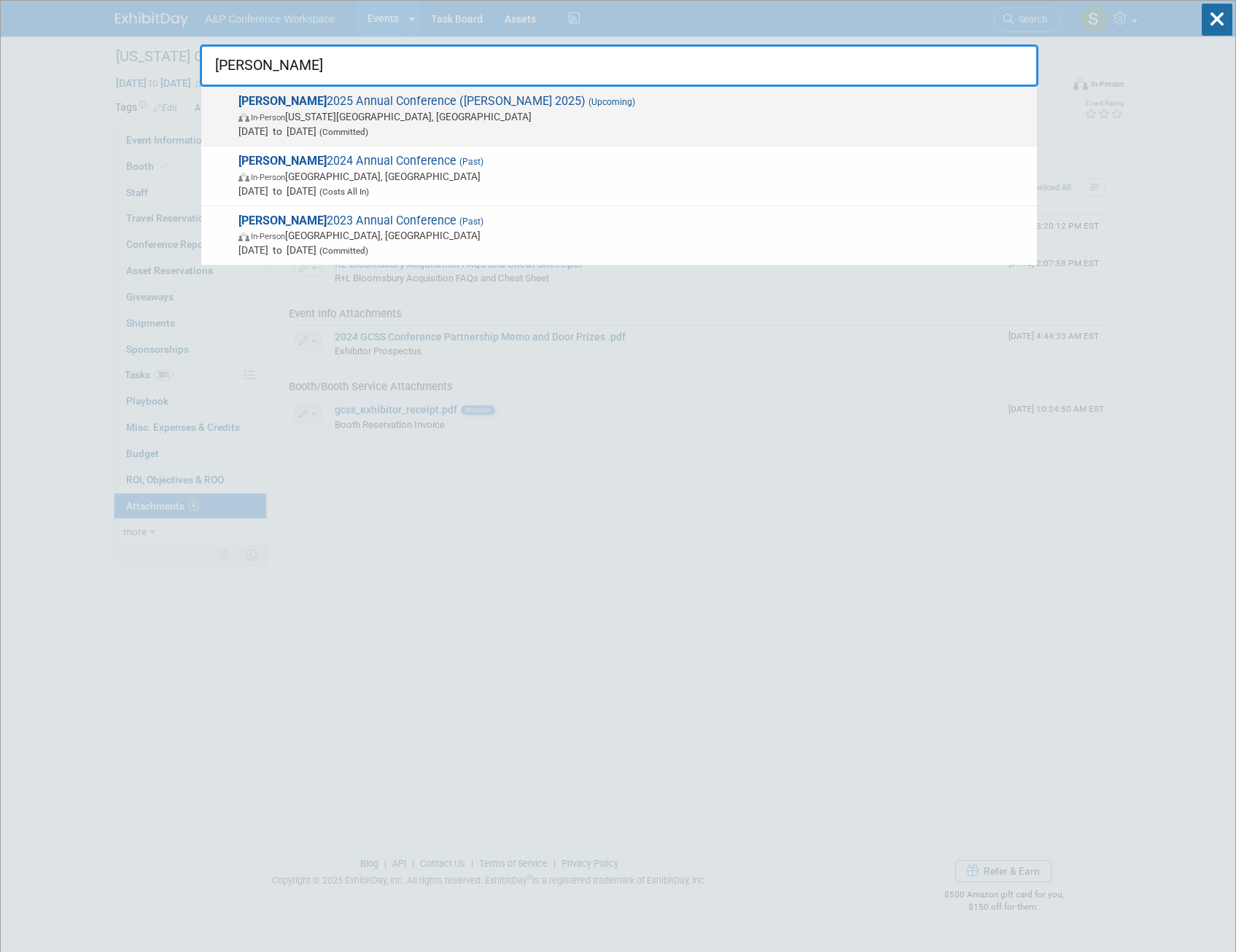
type input "alise"
click at [541, 123] on span "In-Person Kansas City, MO" at bounding box center [633, 117] width 791 height 15
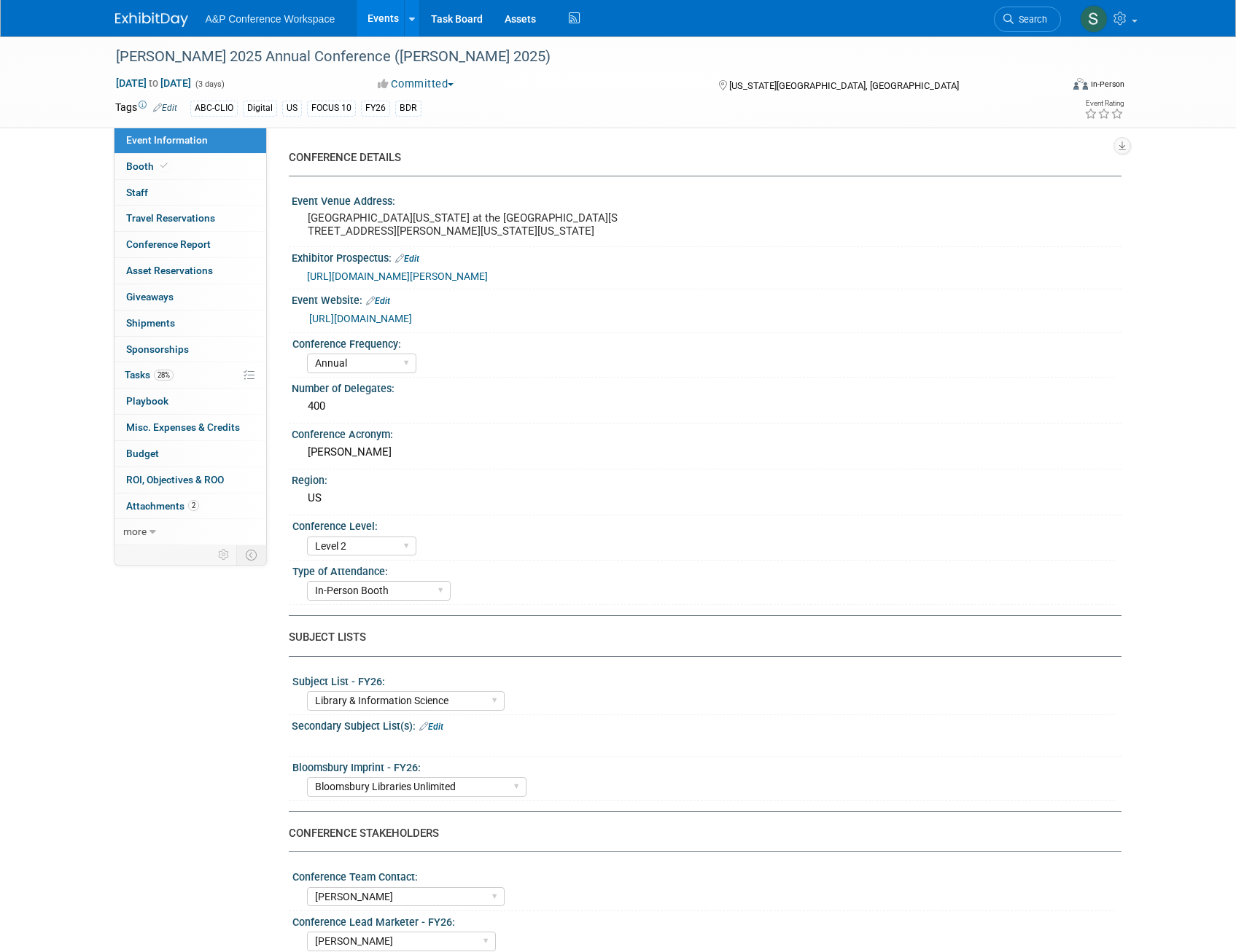
select select "Annual"
select select "Level 2"
select select "In-Person Booth"
select select "Library & Information Science"
select select "Bloomsbury Libraries Unlimited"
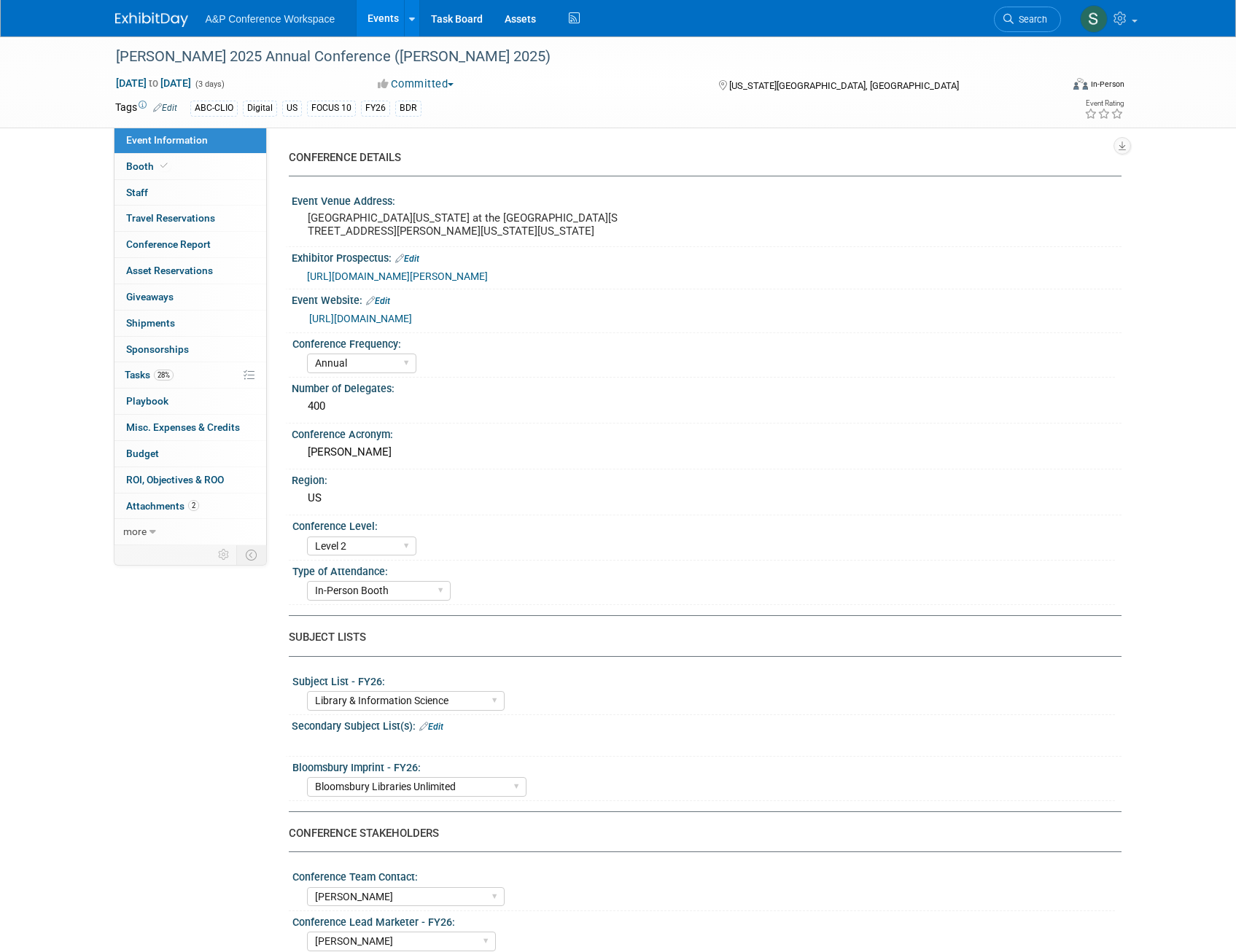
select select "[PERSON_NAME]"
select select "Brand/Subject Presence​"
click at [178, 380] on link "28% Tasks 28%" at bounding box center [190, 375] width 151 height 25
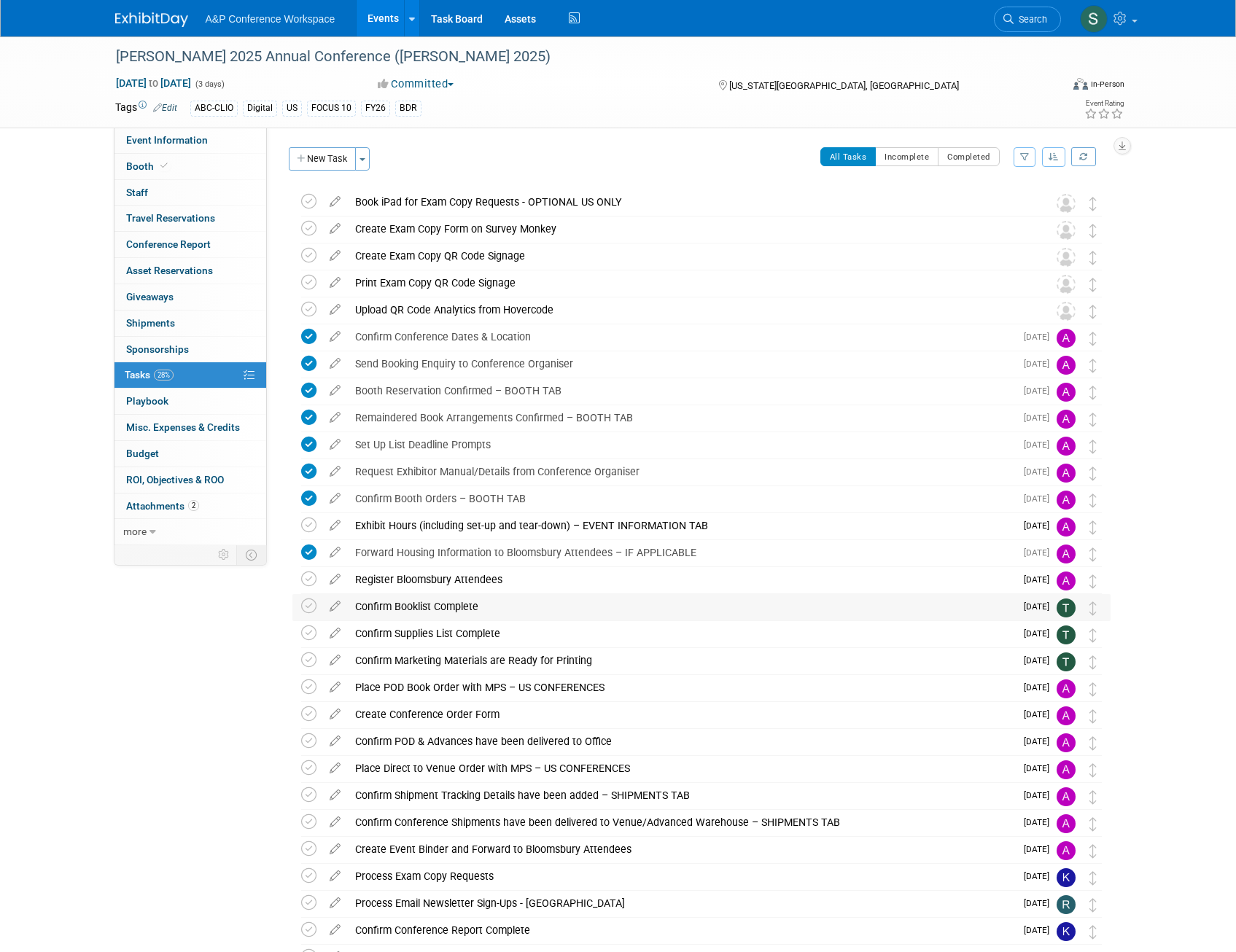
click at [496, 601] on div "Confirm Booklist Complete" at bounding box center [681, 606] width 667 height 25
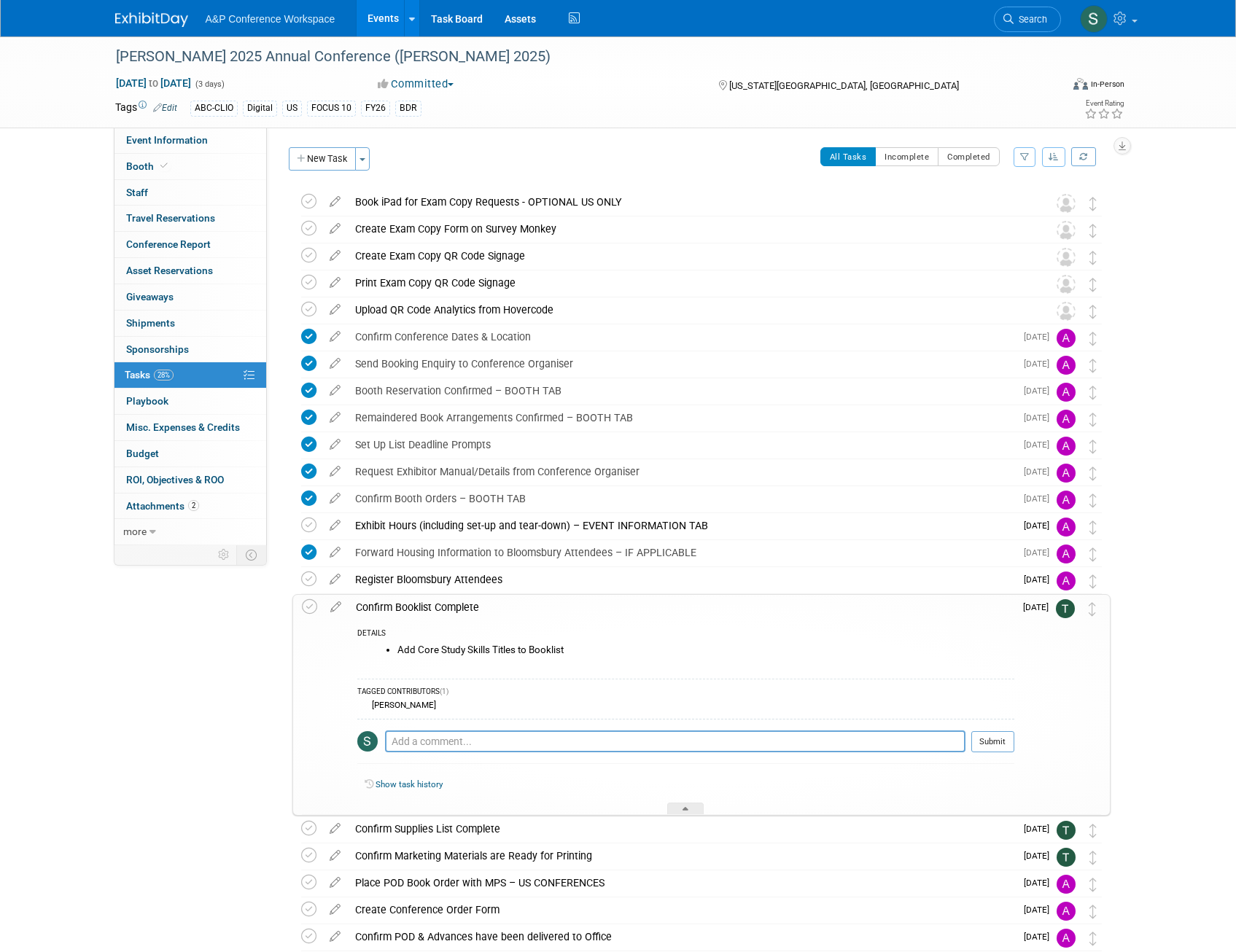
click at [492, 602] on div "Confirm Booklist Complete" at bounding box center [681, 607] width 666 height 25
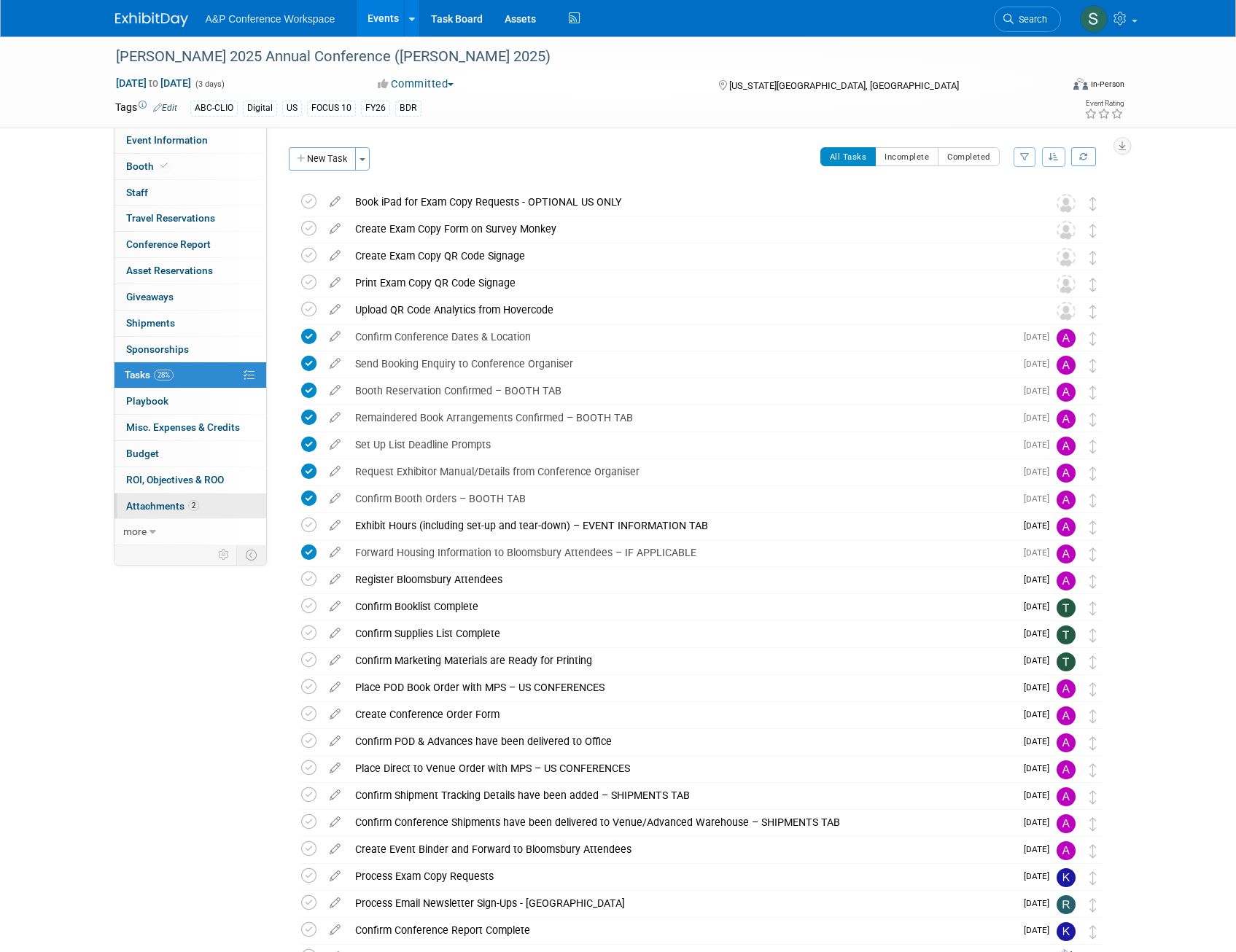
click at [171, 498] on link "2 Attachments 2" at bounding box center [190, 505] width 151 height 25
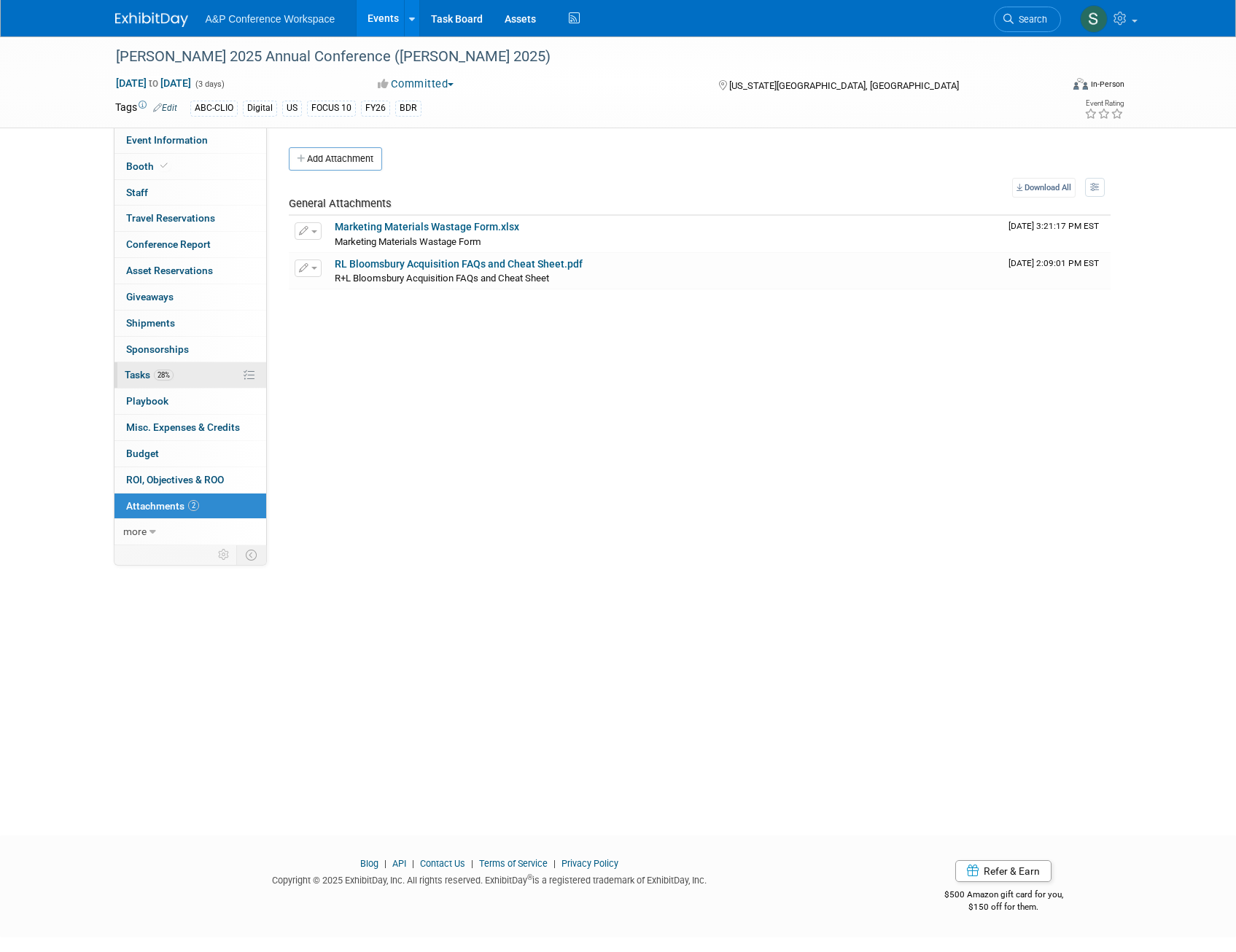
click at [157, 372] on span "28%" at bounding box center [164, 375] width 20 height 11
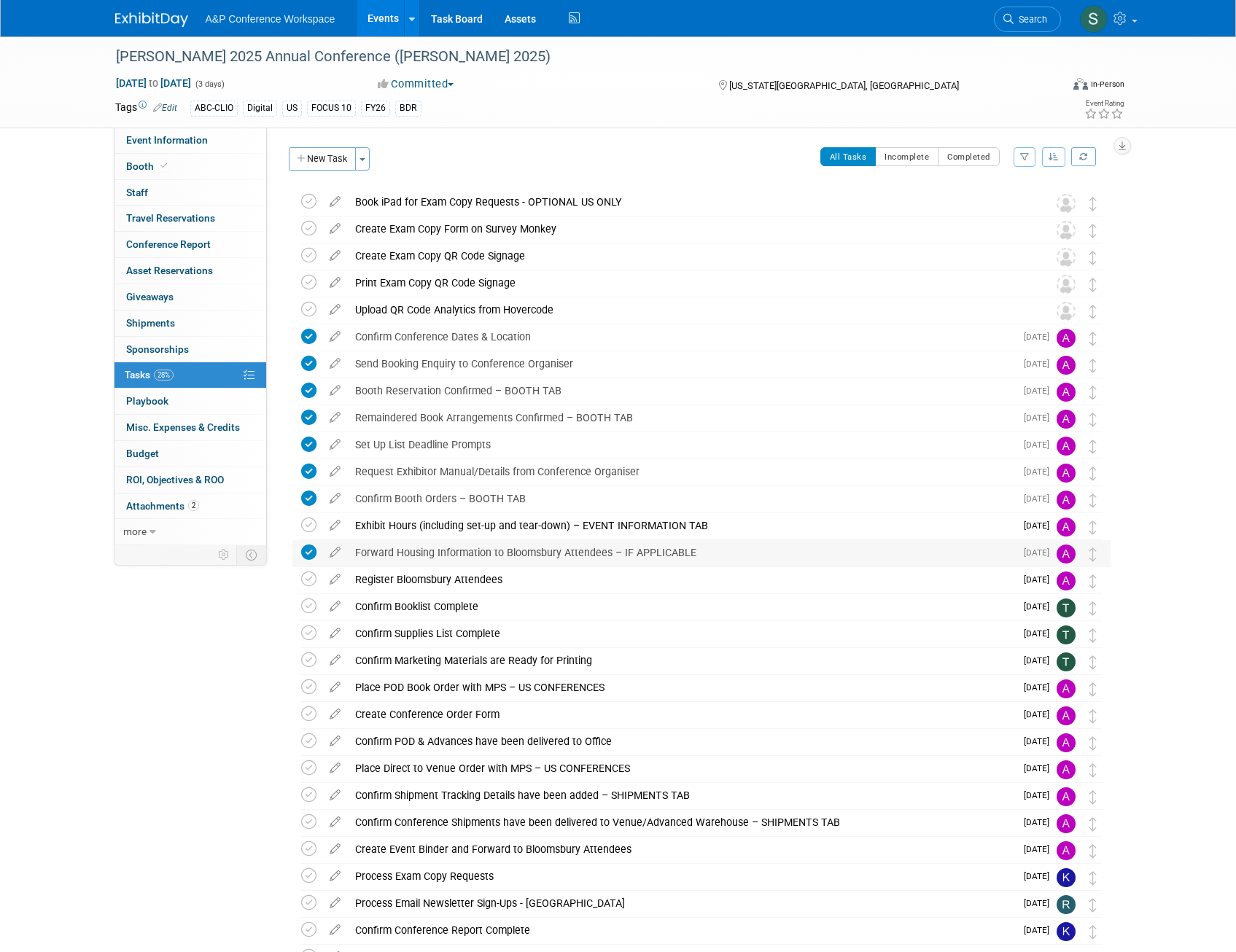
scroll to position [73, 0]
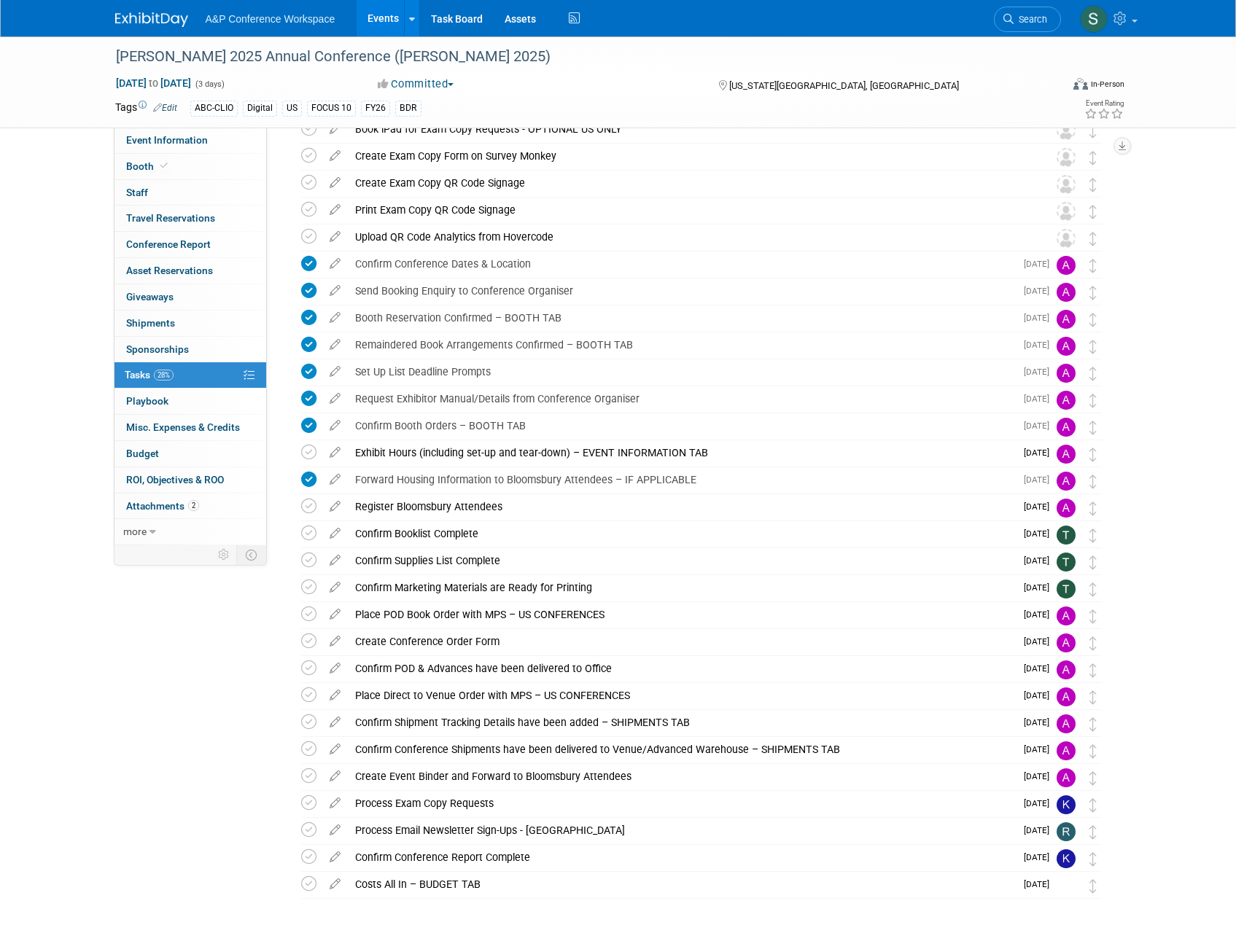
click at [1020, 4] on li "Search" at bounding box center [1027, 18] width 67 height 36
click at [1029, 16] on span "Search" at bounding box center [1030, 19] width 34 height 11
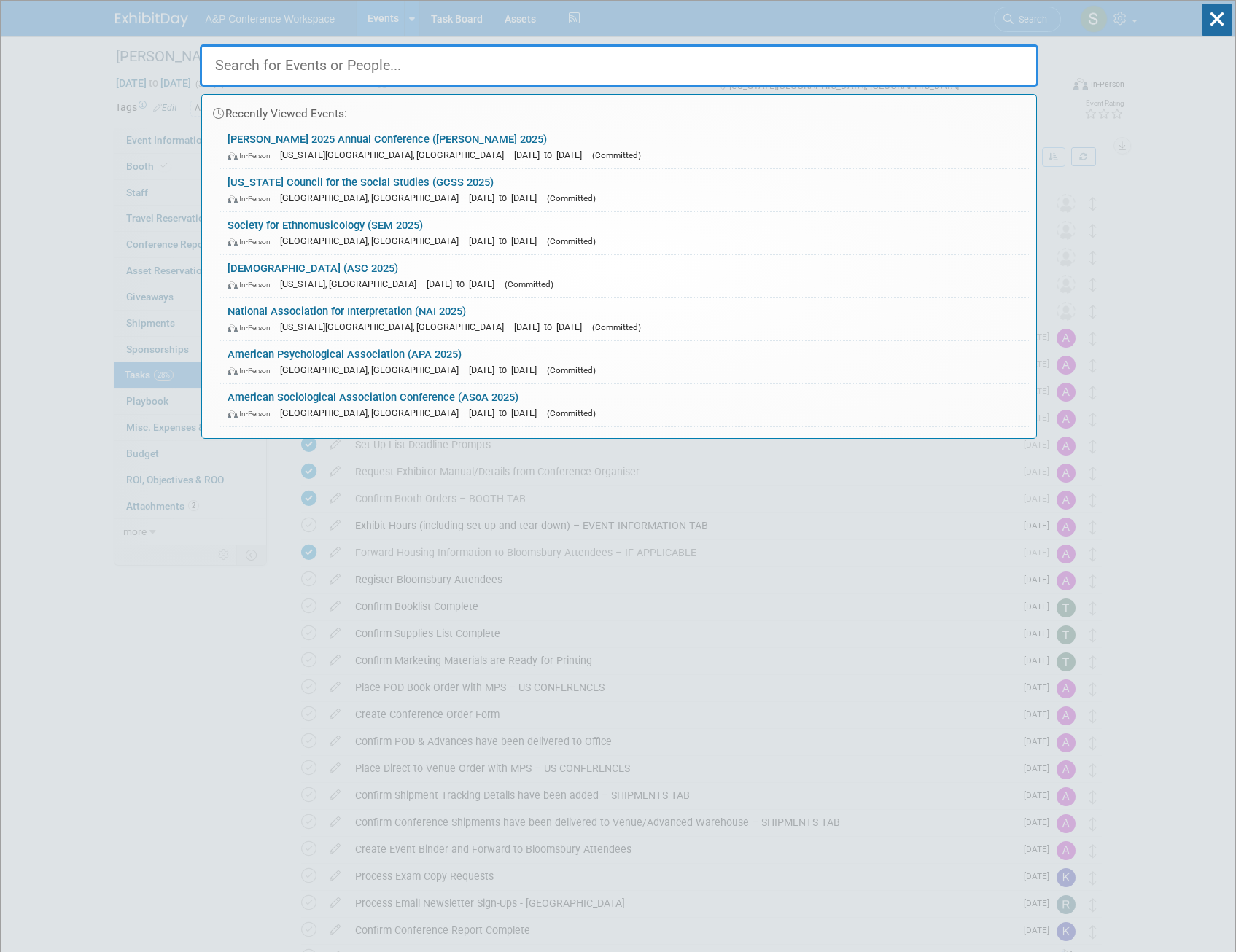
click at [501, 70] on input "text" at bounding box center [618, 65] width 838 height 43
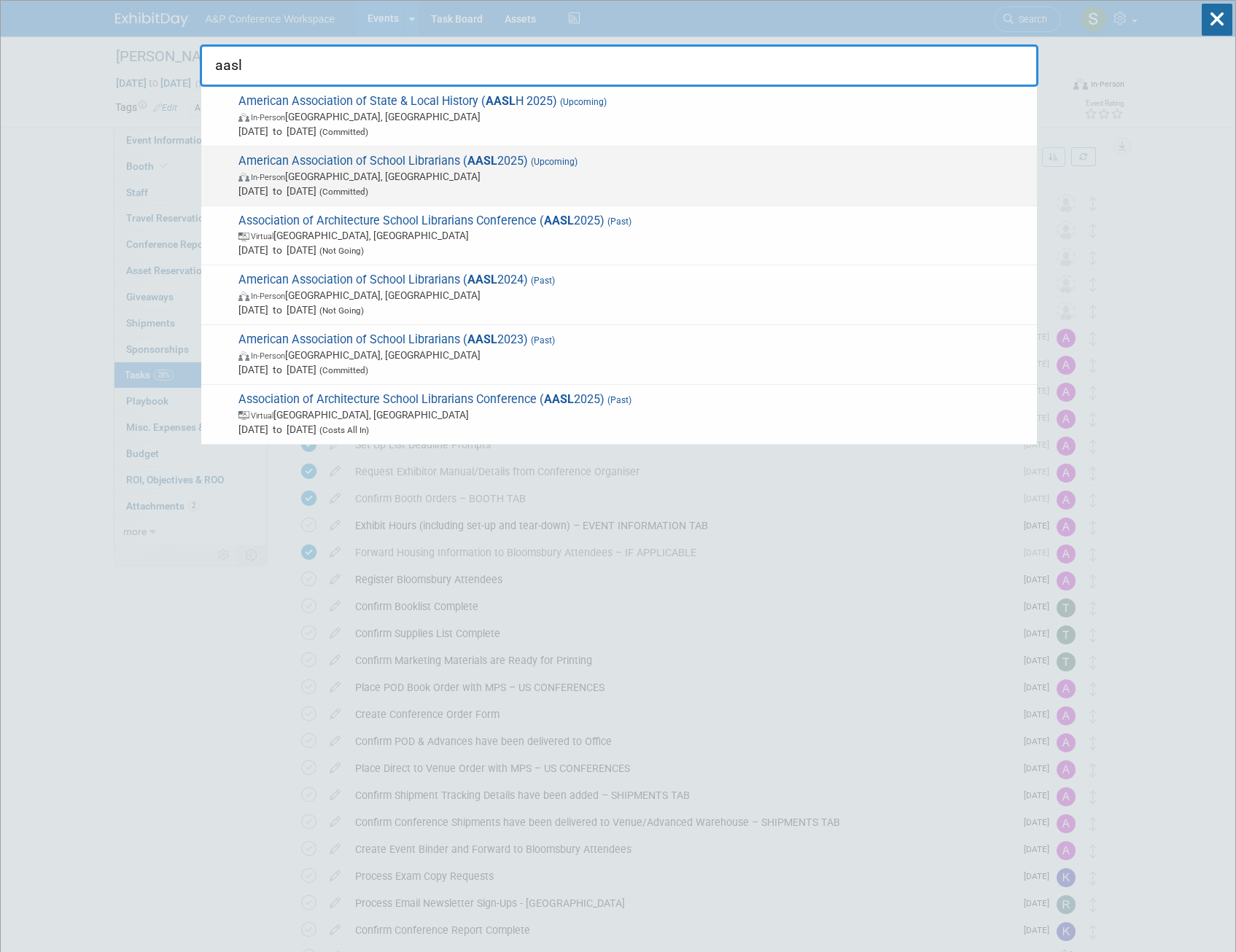
type input "aasl"
click at [481, 176] on span "In-Person St. Louis, MI" at bounding box center [633, 177] width 791 height 15
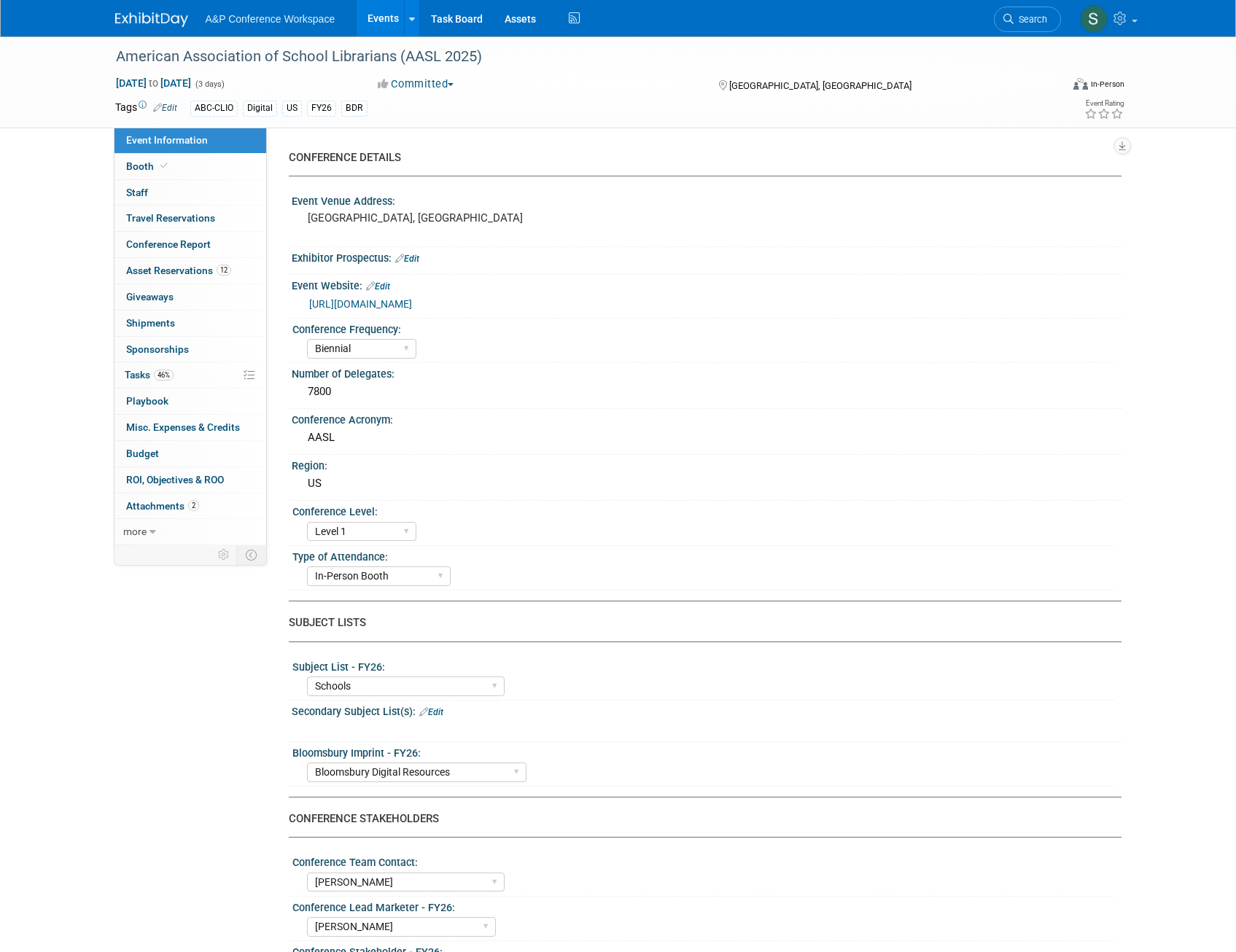
select select "Biennial"
select select "Level 1"
select select "In-Person Booth"
select select "Schools"
select select "Bloomsbury Digital Resources"
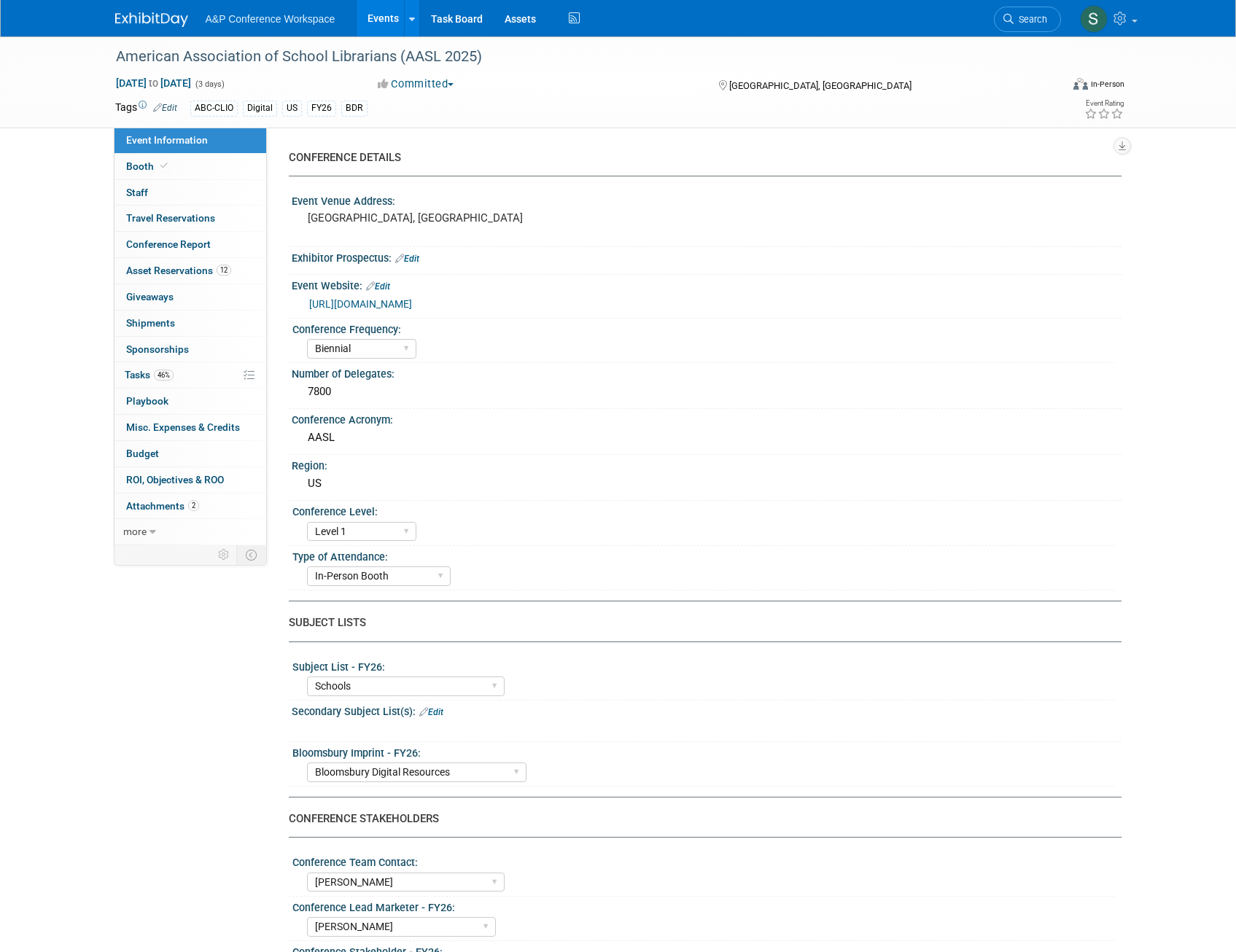
select select "[PERSON_NAME]"
select select "BDR Product Awareness and Trial Generation​"
click at [163, 382] on link "46% Tasks 46%" at bounding box center [190, 375] width 151 height 25
